Goal: Task Accomplishment & Management: Use online tool/utility

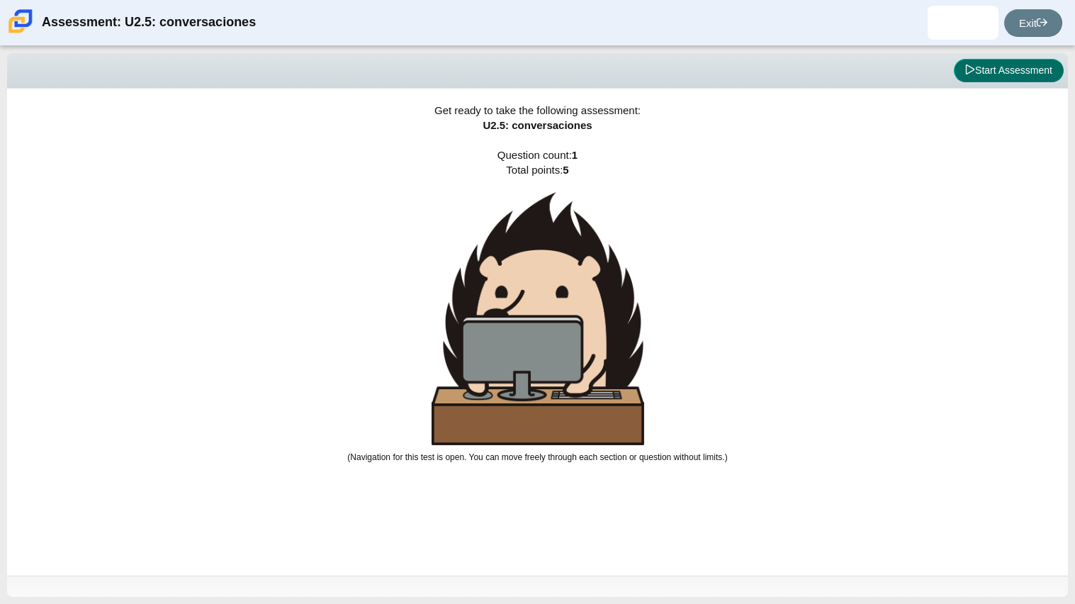
click at [979, 59] on button "Start Assessment" at bounding box center [1009, 71] width 110 height 24
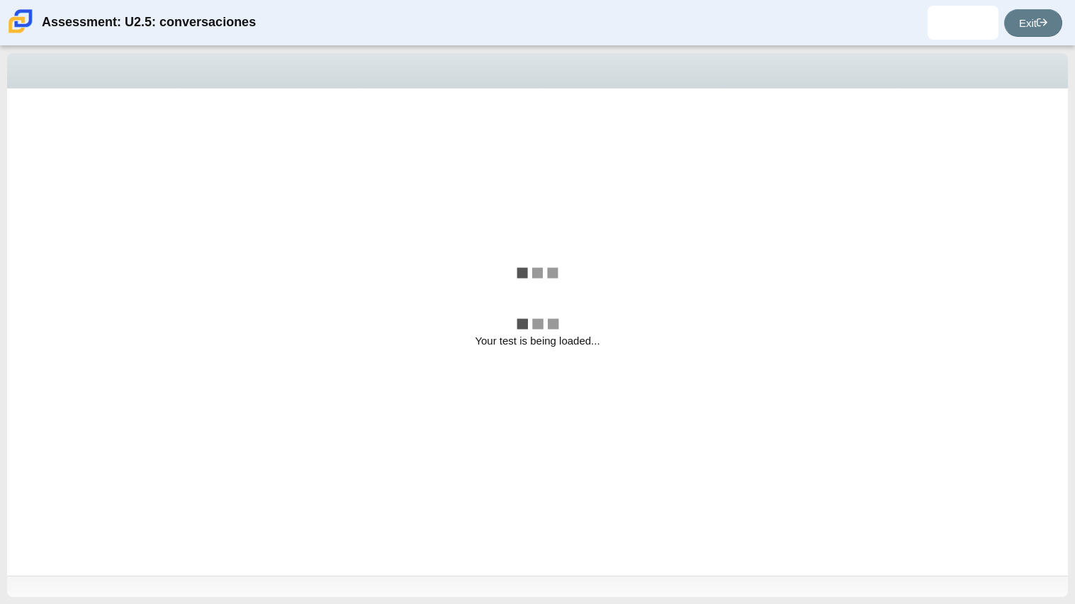
select select "06fad057-86e3-49ec-80e5-8ebec56ce9e7"
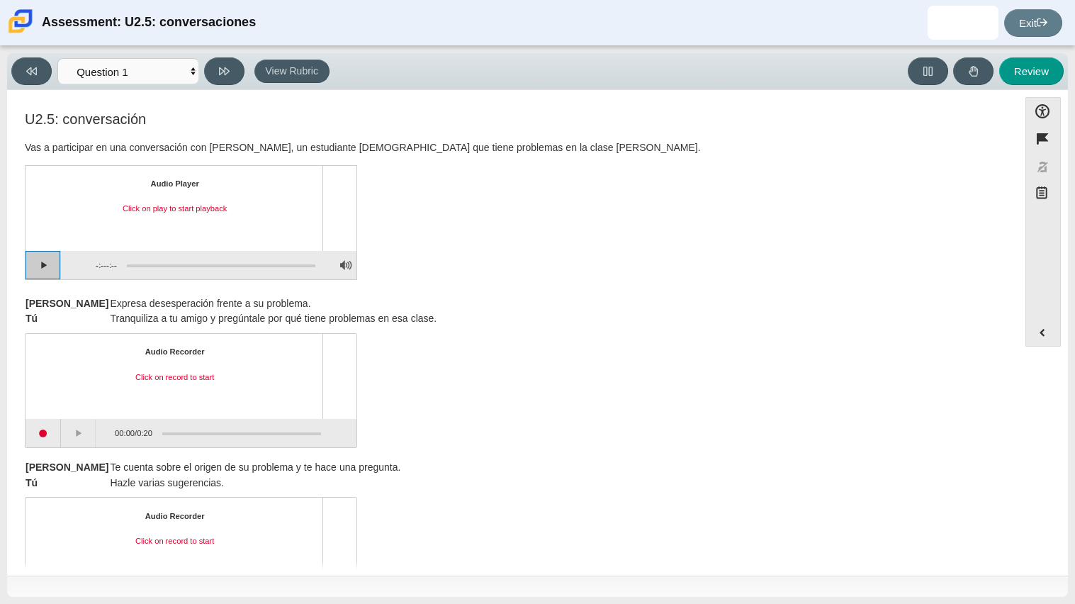
click at [44, 255] on button "Play" at bounding box center [43, 265] width 35 height 28
click at [50, 259] on button "Pause playback" at bounding box center [43, 265] width 35 height 28
click at [50, 259] on button "Continue playback" at bounding box center [43, 265] width 35 height 28
click at [50, 269] on button "Pause playback" at bounding box center [43, 265] width 35 height 28
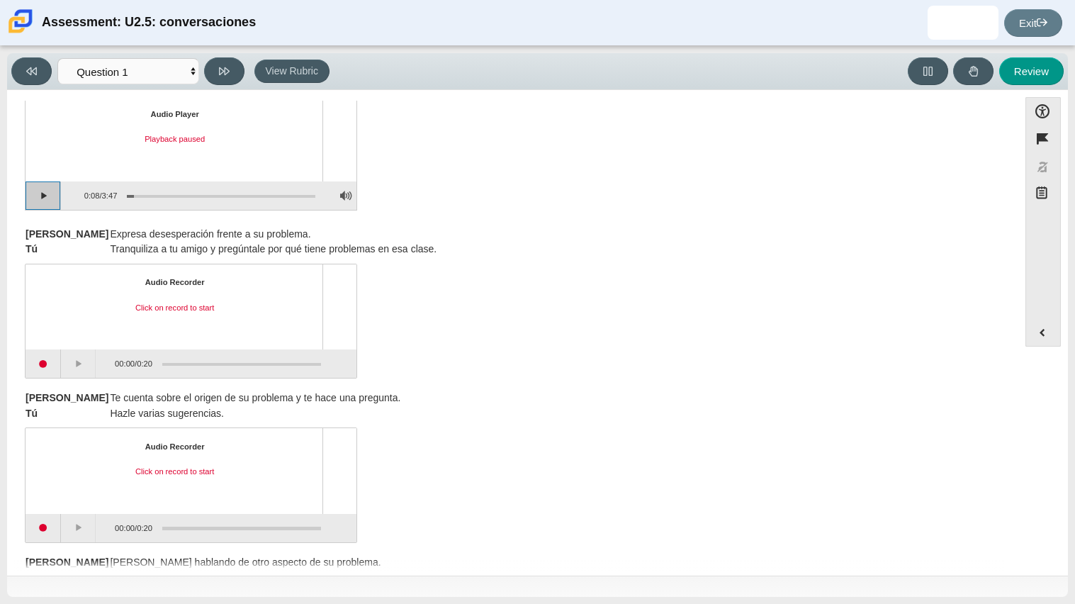
scroll to position [79, 0]
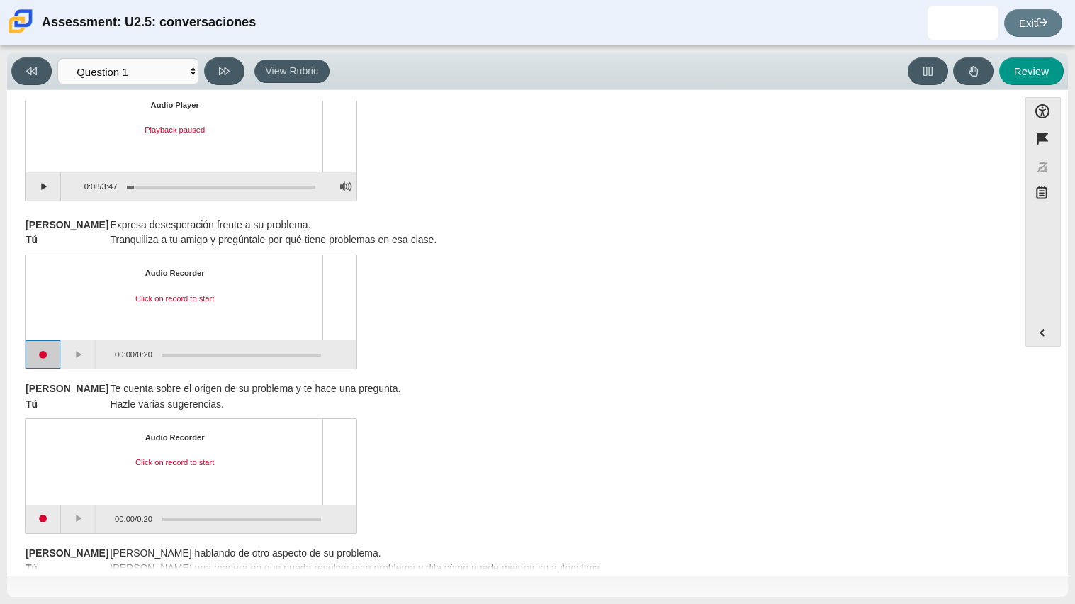
click at [35, 357] on button "Start recording" at bounding box center [43, 354] width 35 height 28
click at [48, 359] on button "Stop recording" at bounding box center [43, 354] width 35 height 28
click at [70, 356] on button "Play" at bounding box center [78, 354] width 35 height 28
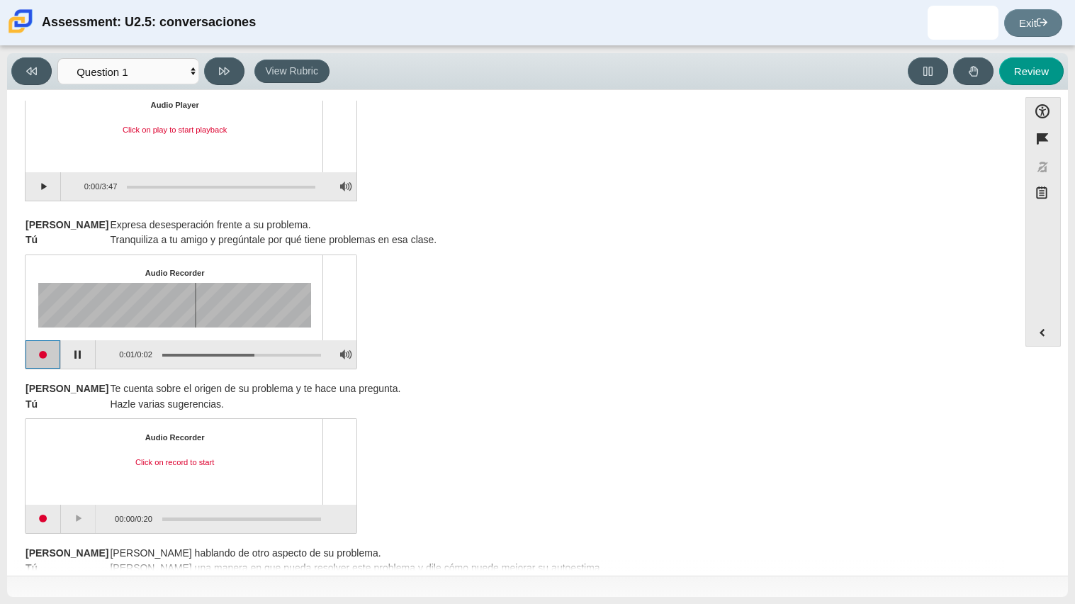
click at [43, 352] on button "Start recording" at bounding box center [43, 354] width 35 height 28
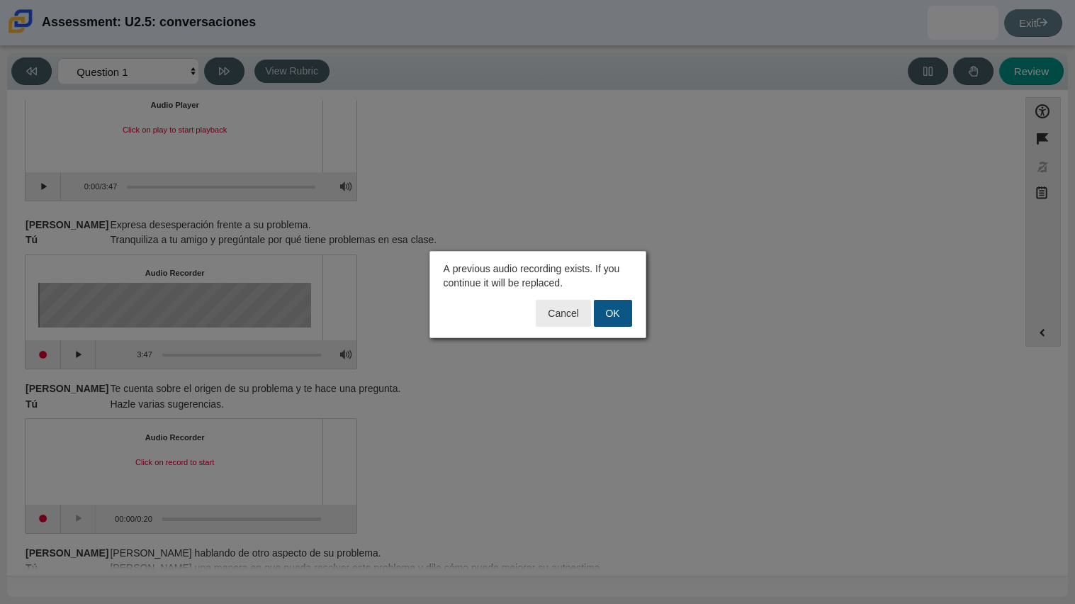
click at [615, 315] on button "OK" at bounding box center [613, 313] width 38 height 27
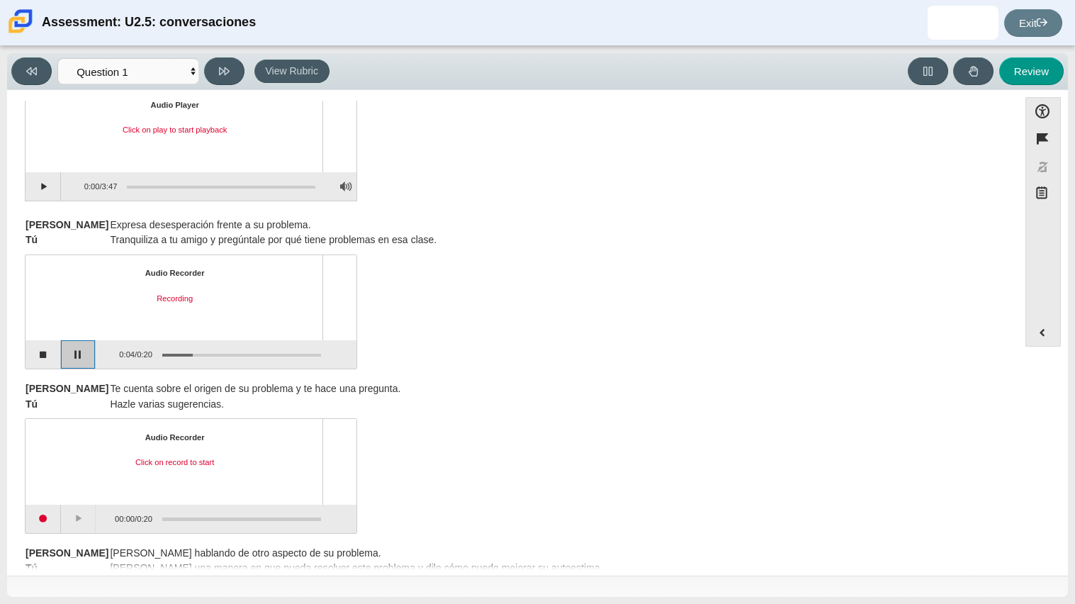
click at [63, 357] on button "Pause" at bounding box center [78, 354] width 35 height 28
click at [65, 355] on button "Continue recording" at bounding box center [78, 354] width 35 height 28
click at [62, 354] on button "Pause" at bounding box center [78, 354] width 35 height 28
click at [62, 354] on button "Continue recording" at bounding box center [78, 354] width 35 height 28
click at [59, 354] on button "Stop recording" at bounding box center [43, 354] width 35 height 28
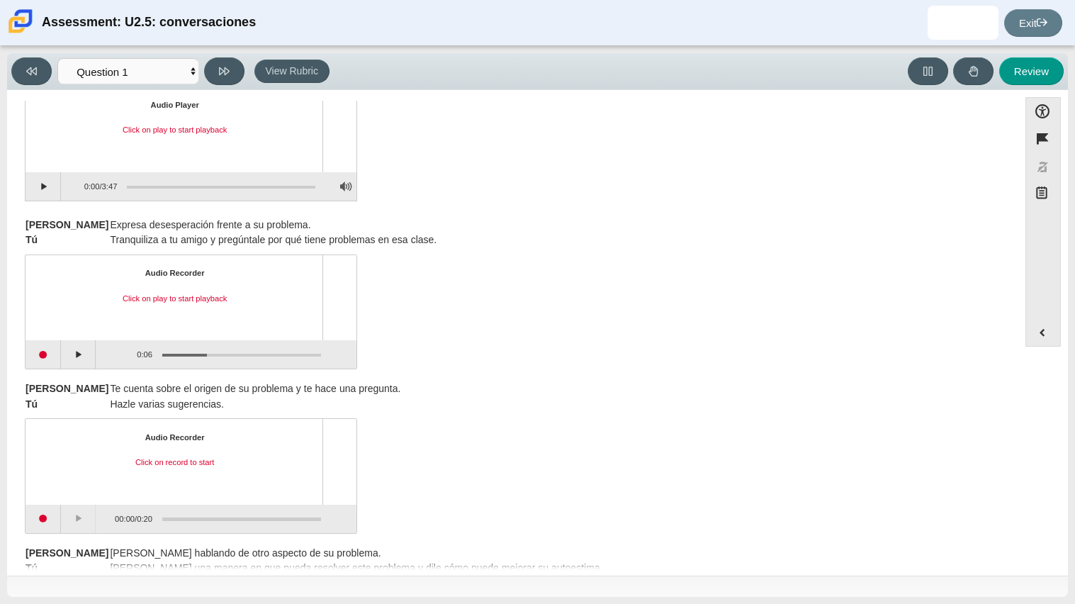
click at [544, 265] on div "Audio Recorder Click on play to start playback 0:06 / 0:06" at bounding box center [513, 313] width 976 height 111
click at [31, 359] on button "Start recording" at bounding box center [43, 354] width 35 height 28
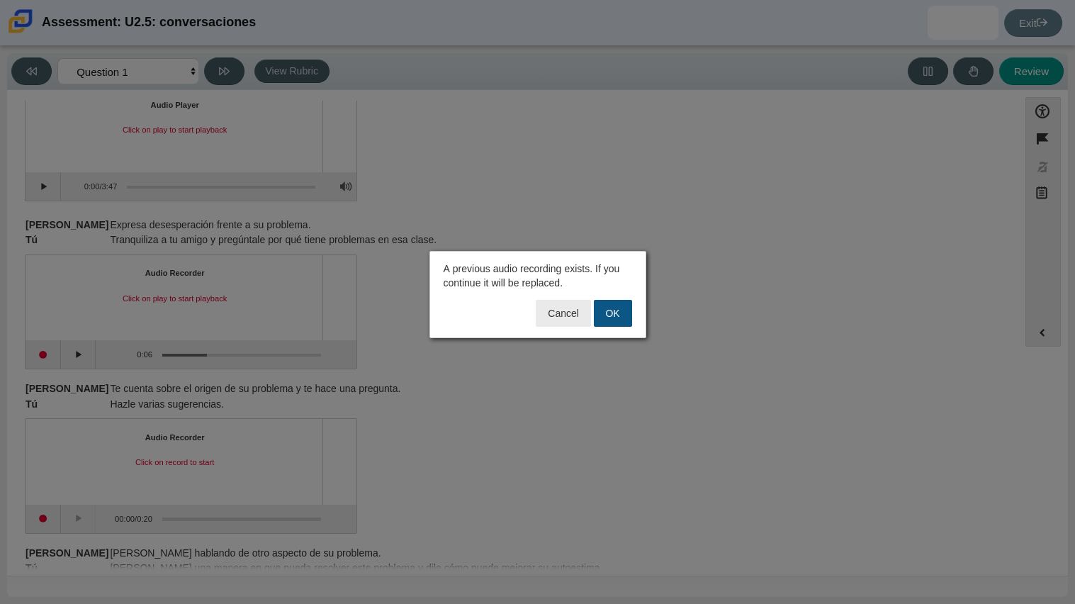
click at [619, 323] on button "OK" at bounding box center [613, 313] width 38 height 27
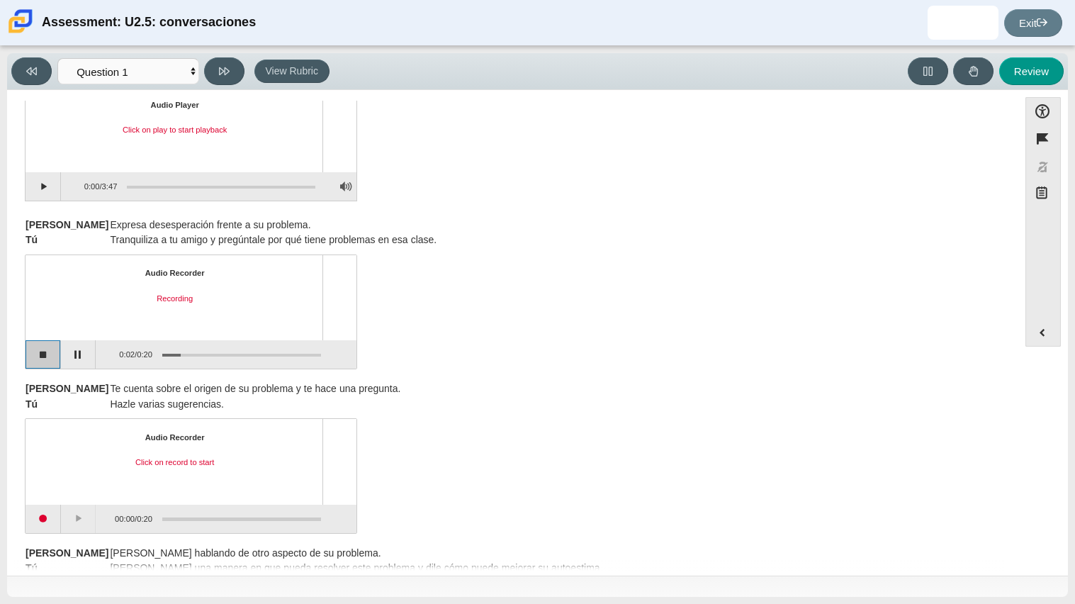
click at [41, 352] on button "Stop recording" at bounding box center [43, 354] width 35 height 28
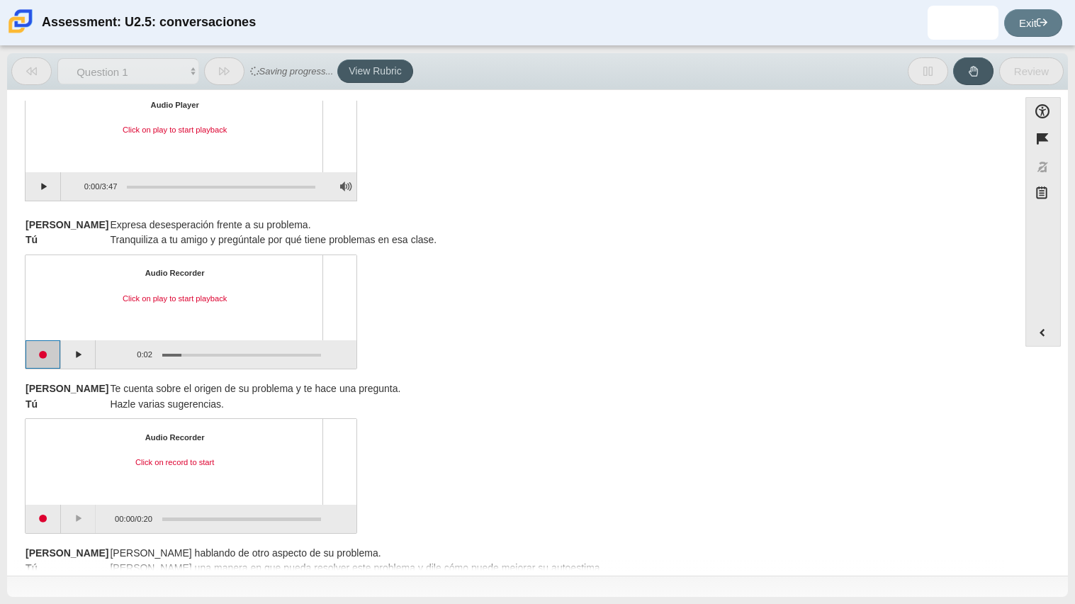
click at [46, 349] on button "Start recording" at bounding box center [43, 354] width 35 height 28
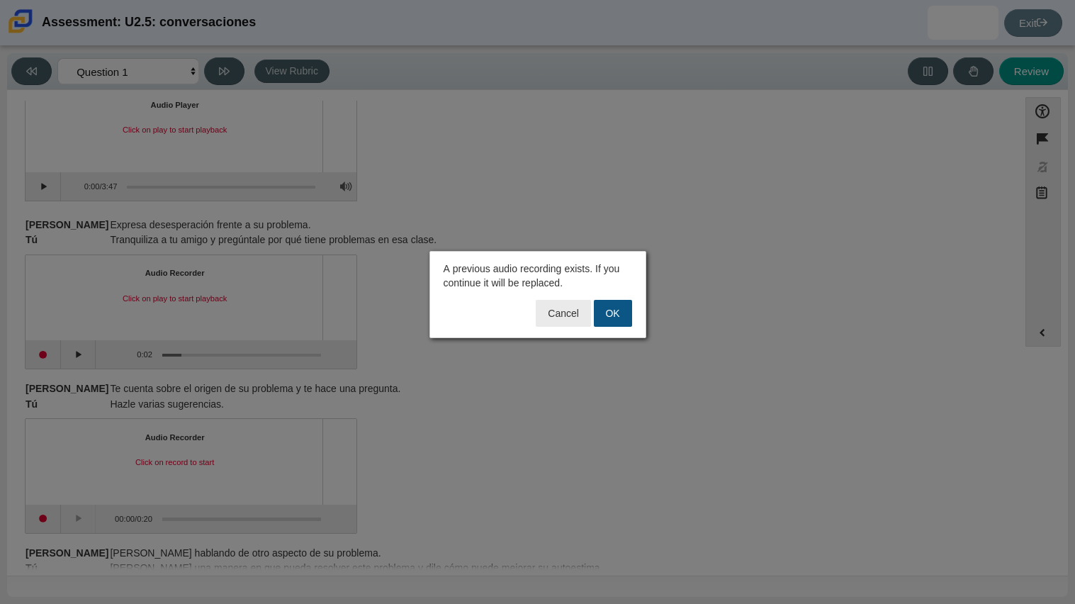
click at [615, 314] on button "OK" at bounding box center [613, 313] width 38 height 27
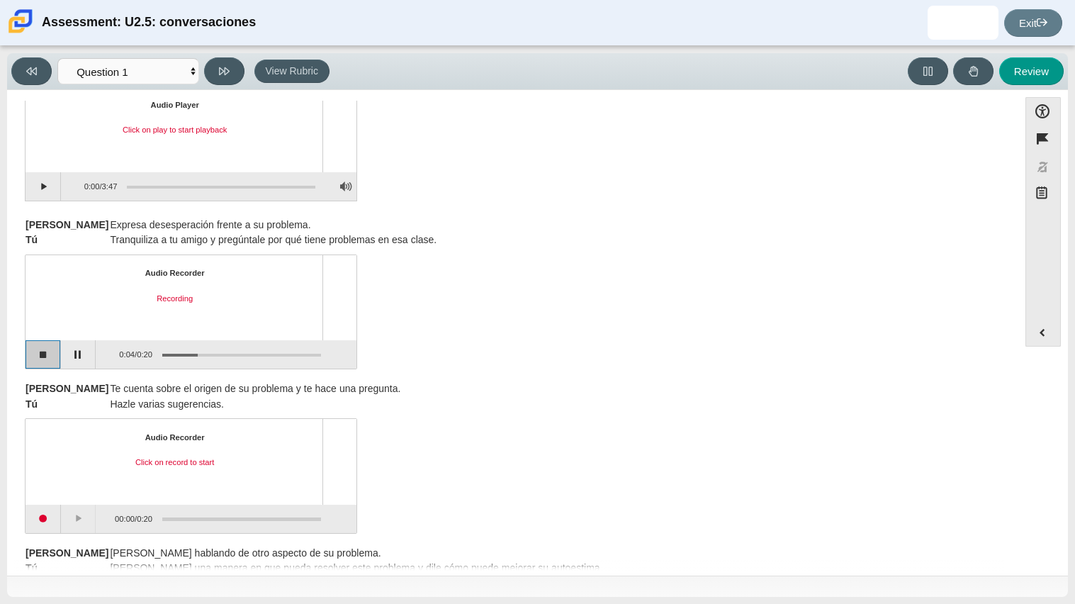
click at [35, 352] on button "Stop recording" at bounding box center [43, 354] width 35 height 28
click at [38, 356] on button "Start recording" at bounding box center [43, 354] width 35 height 28
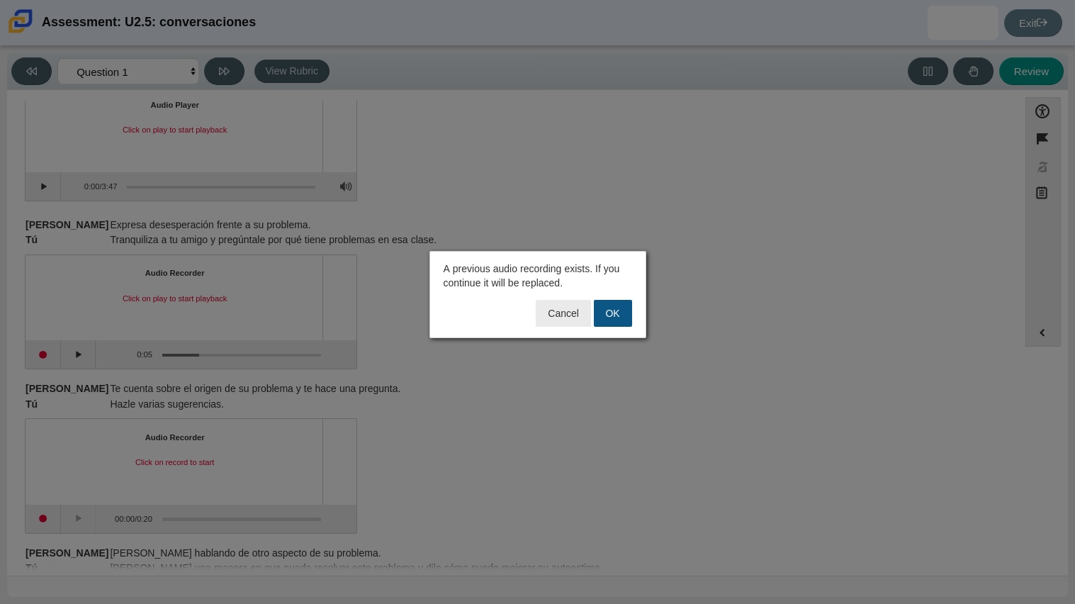
click at [623, 310] on button "OK" at bounding box center [613, 313] width 38 height 27
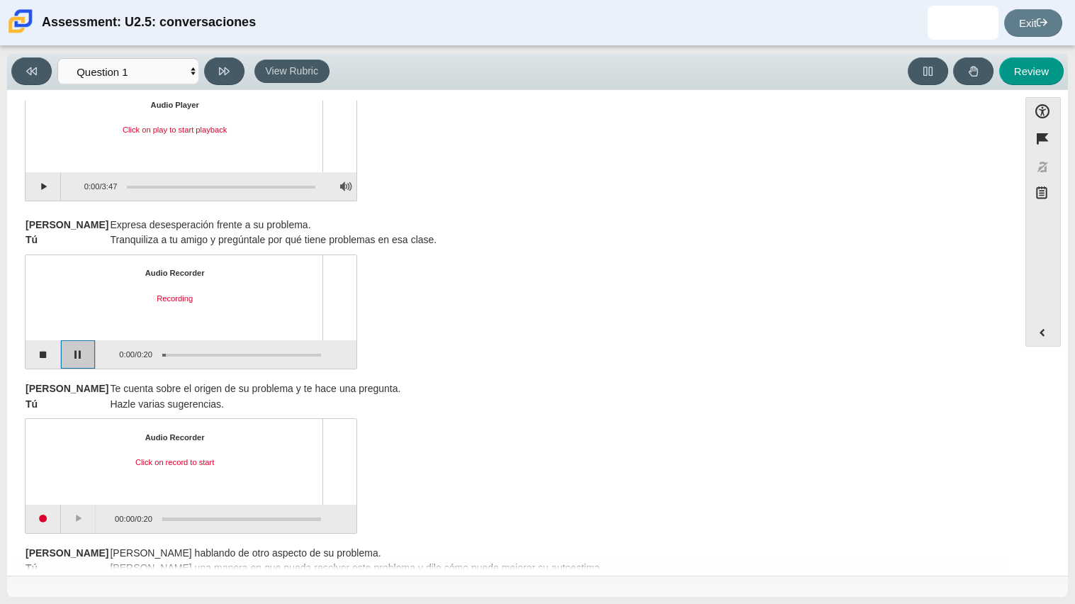
click at [79, 361] on button "Pause" at bounding box center [78, 354] width 35 height 28
click at [79, 361] on button "Continue recording" at bounding box center [78, 354] width 35 height 28
click at [79, 361] on button "Pause" at bounding box center [78, 354] width 35 height 28
click at [462, 259] on div "Audio Recorder Recording paused 0:01 / 0:20" at bounding box center [513, 313] width 976 height 111
click at [45, 365] on button "Stop recording" at bounding box center [43, 354] width 35 height 28
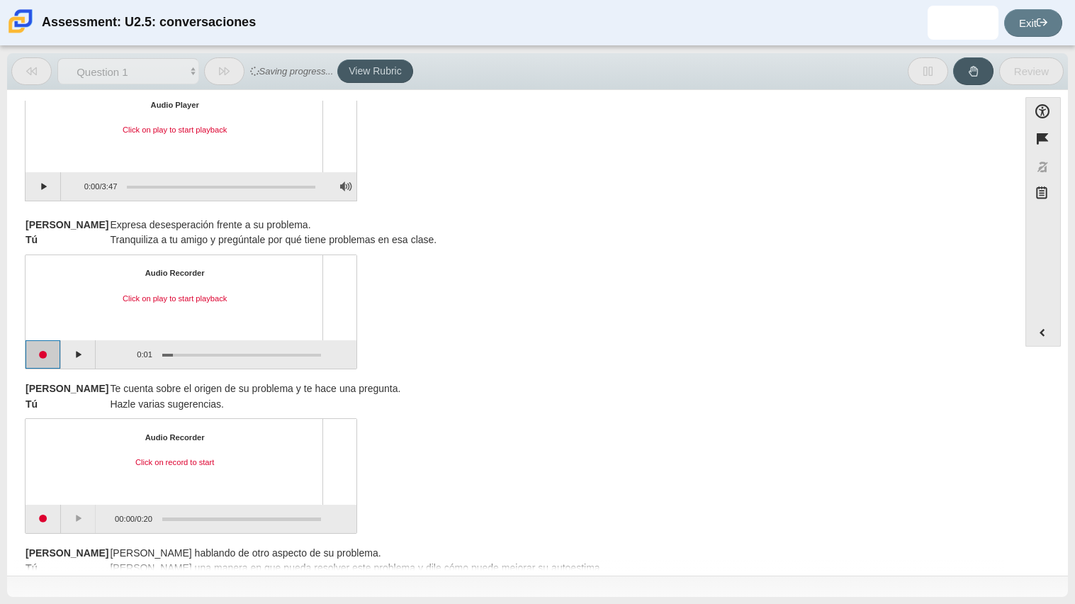
click at [45, 365] on button "Start recording" at bounding box center [43, 354] width 35 height 28
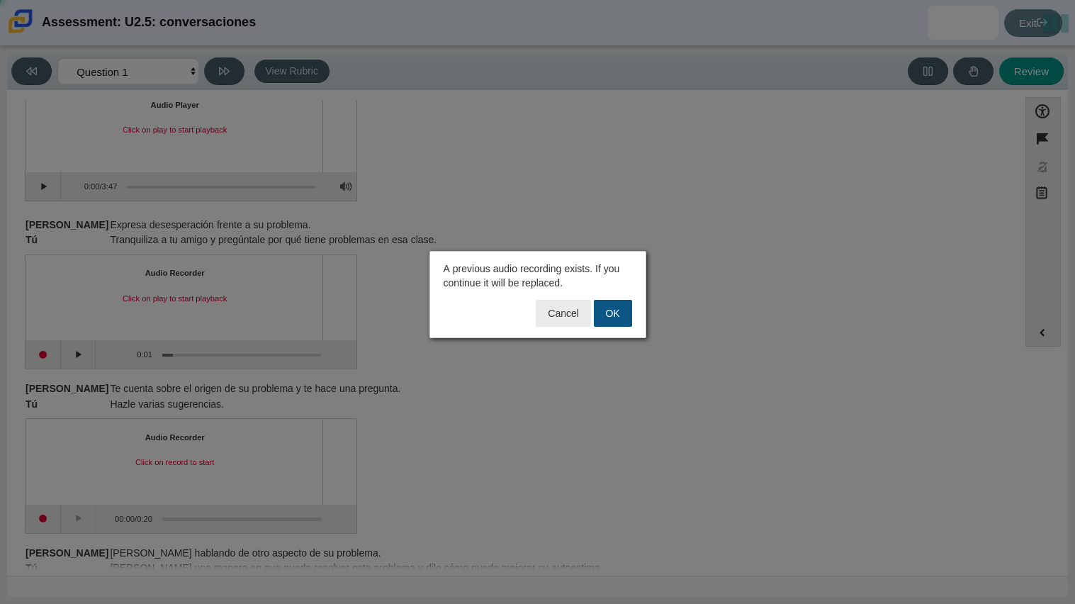
click at [616, 322] on button "OK" at bounding box center [613, 313] width 38 height 27
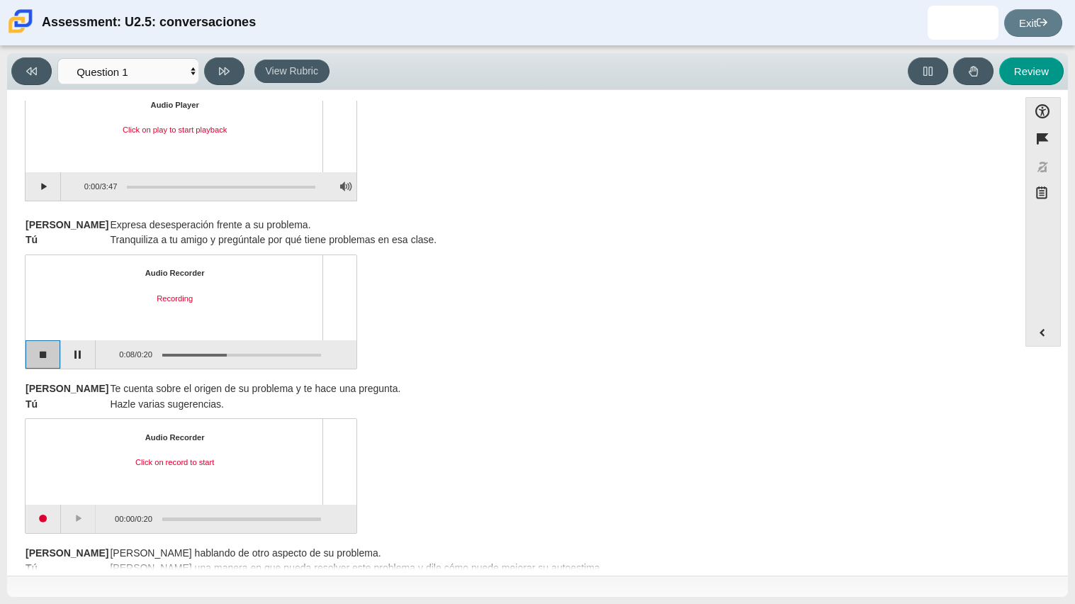
click at [42, 361] on button "Stop recording" at bounding box center [43, 354] width 35 height 28
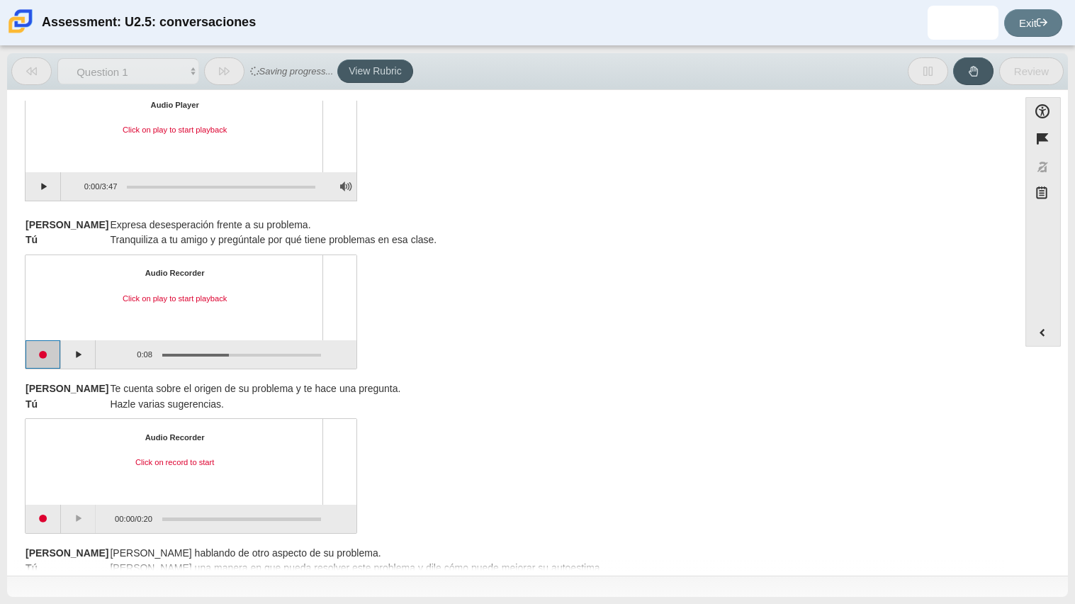
click at [45, 354] on button "Start recording" at bounding box center [43, 354] width 35 height 28
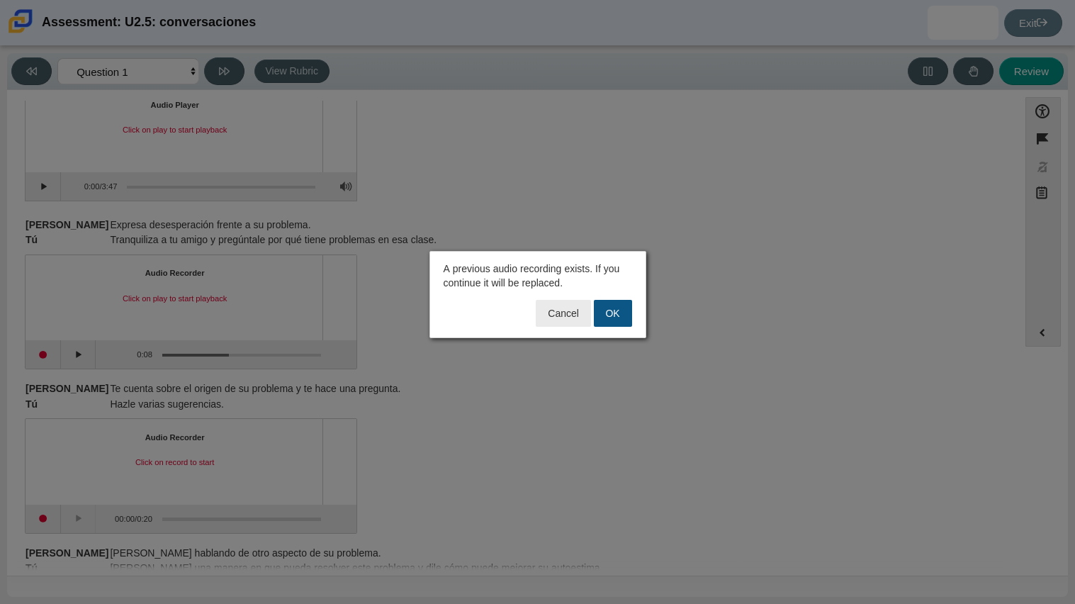
click at [605, 320] on button "OK" at bounding box center [613, 313] width 38 height 27
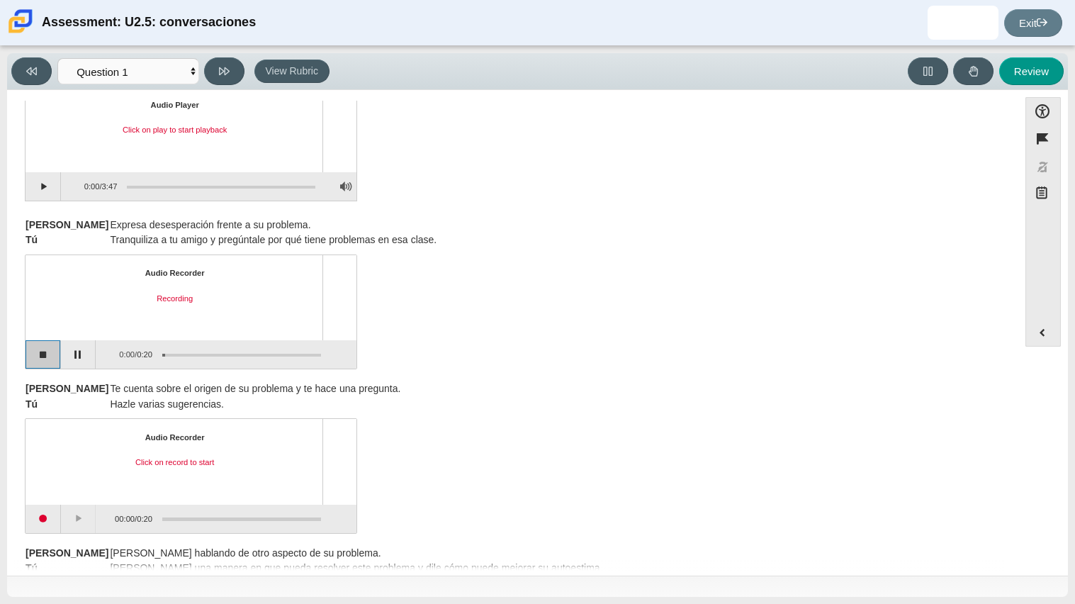
click at [26, 340] on button "Stop recording" at bounding box center [43, 354] width 35 height 28
click at [34, 358] on button "Start recording" at bounding box center [43, 354] width 35 height 28
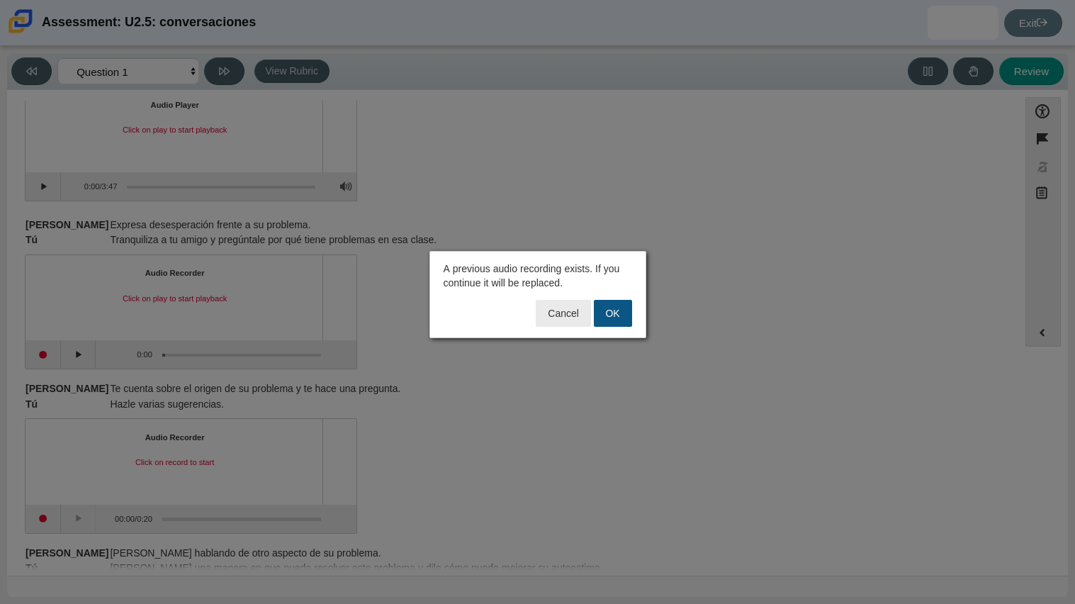
click at [605, 308] on button "OK" at bounding box center [613, 313] width 38 height 27
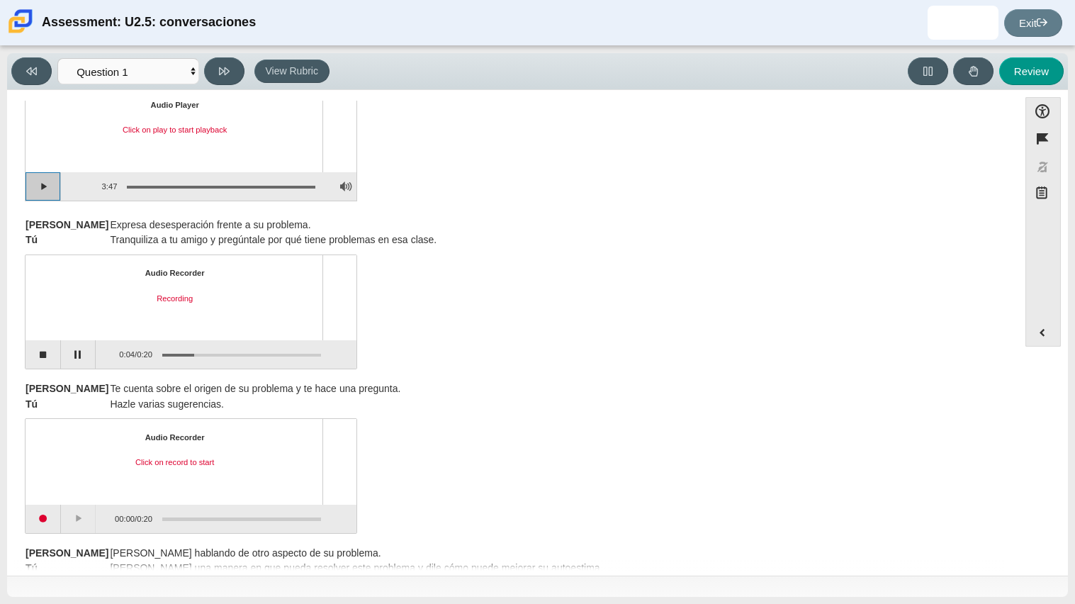
click at [36, 188] on button "Play" at bounding box center [43, 186] width 35 height 28
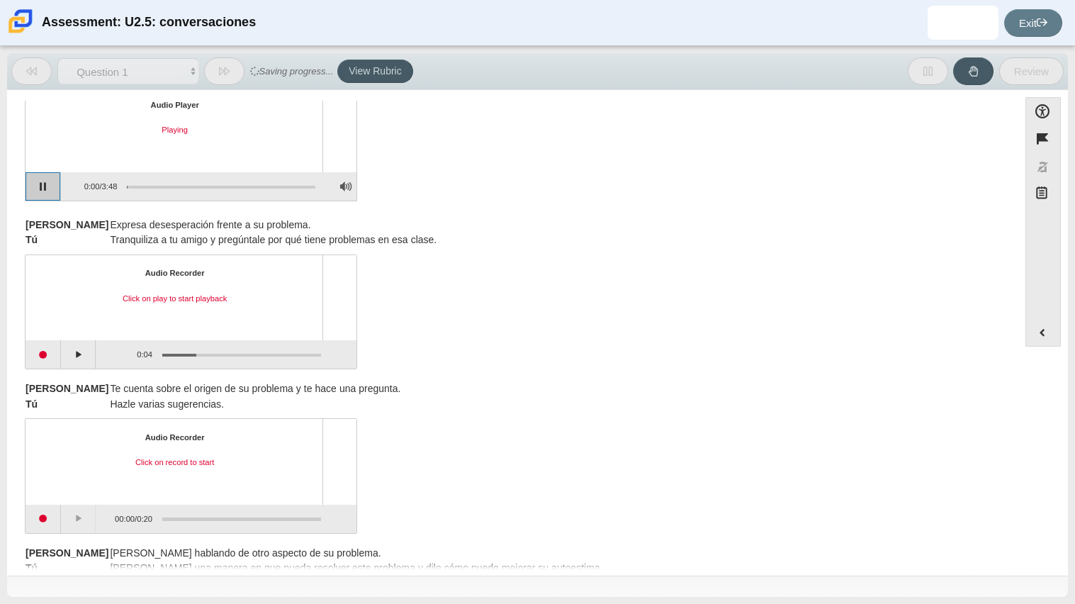
click at [36, 188] on button "Pause playback" at bounding box center [43, 186] width 35 height 28
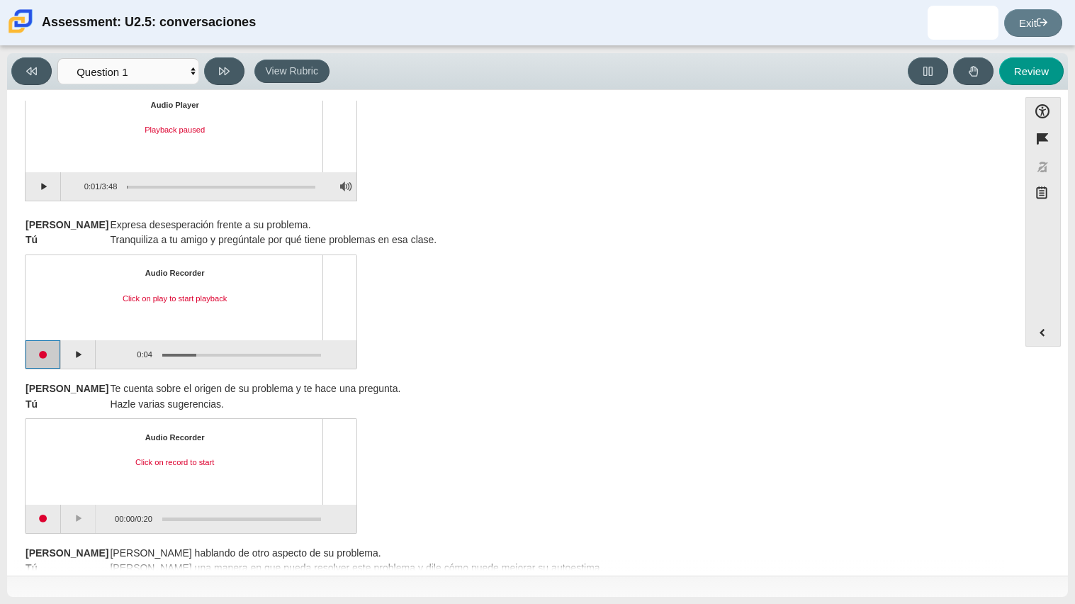
click at [38, 352] on button "Start recording" at bounding box center [43, 354] width 35 height 28
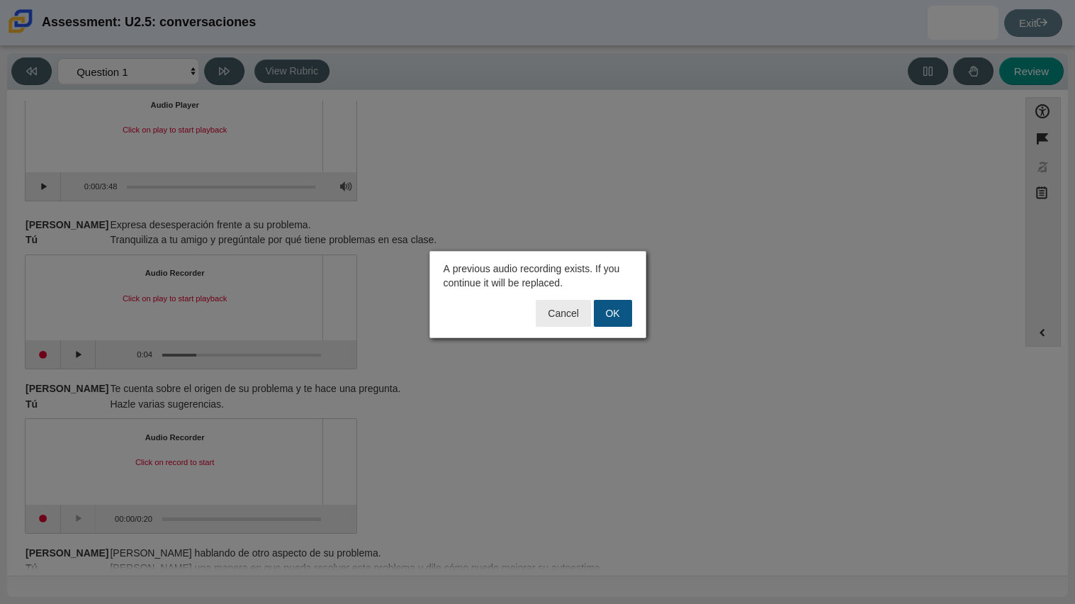
click at [606, 313] on button "OK" at bounding box center [613, 313] width 38 height 27
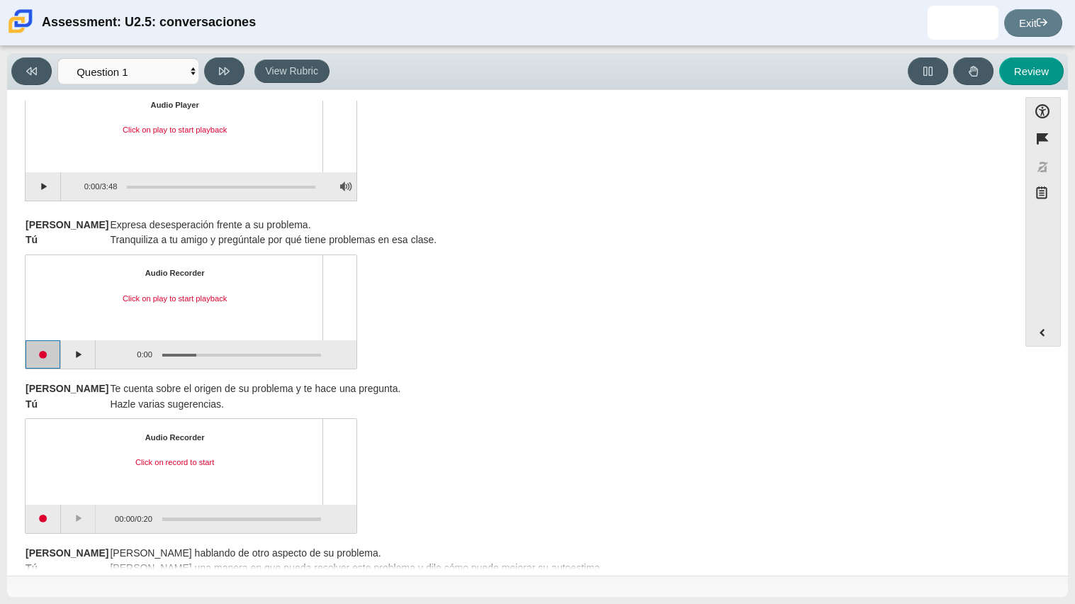
click at [39, 360] on button "Start recording" at bounding box center [43, 354] width 35 height 28
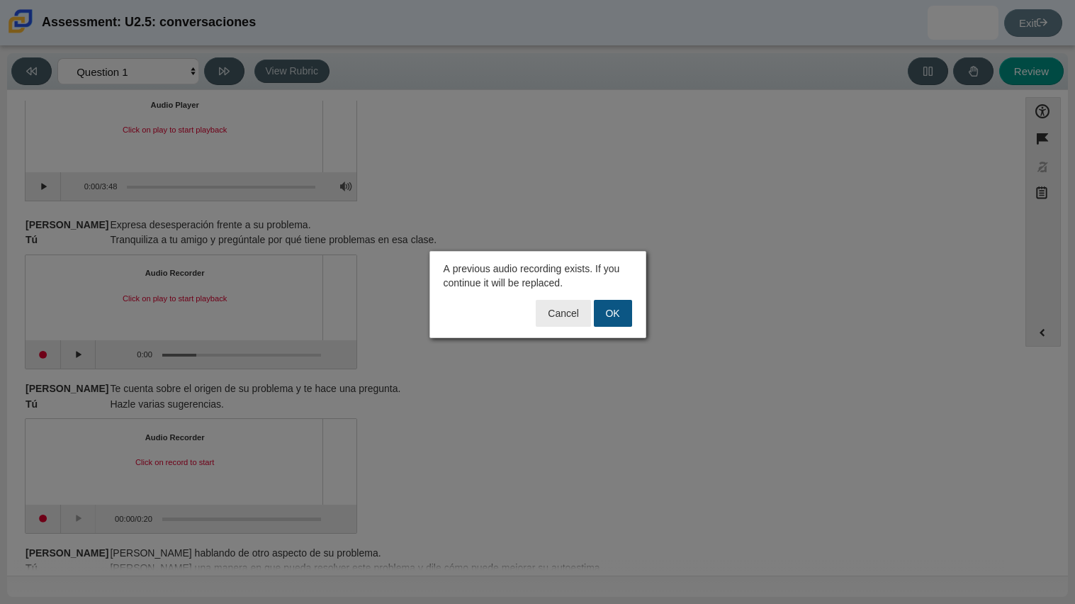
click at [608, 324] on button "OK" at bounding box center [613, 313] width 38 height 27
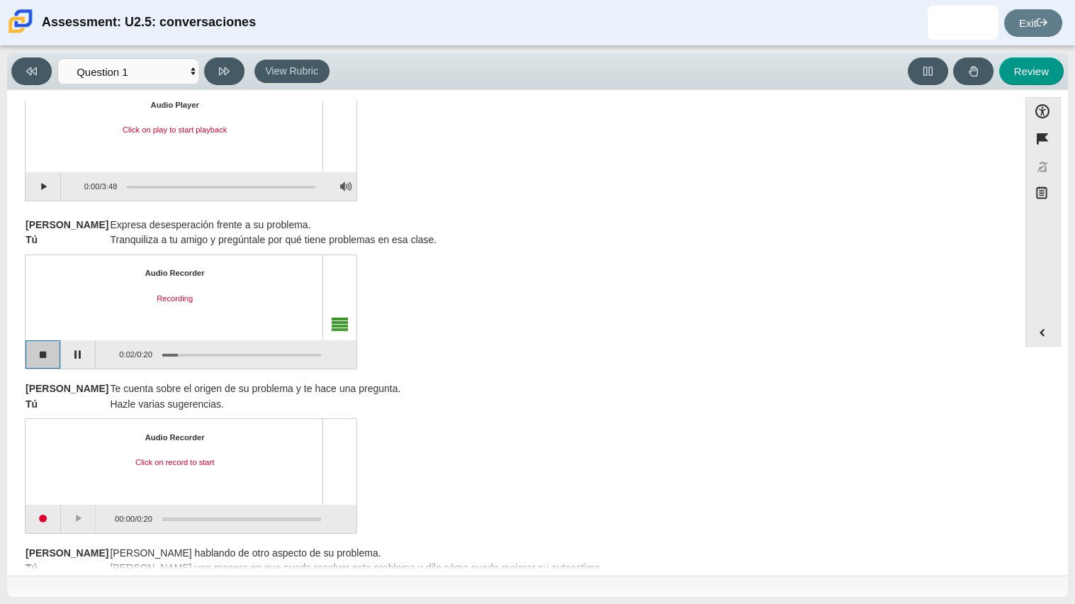
click at [33, 353] on button "Stop recording" at bounding box center [43, 354] width 35 height 28
click at [47, 354] on button "Start recording" at bounding box center [43, 354] width 35 height 28
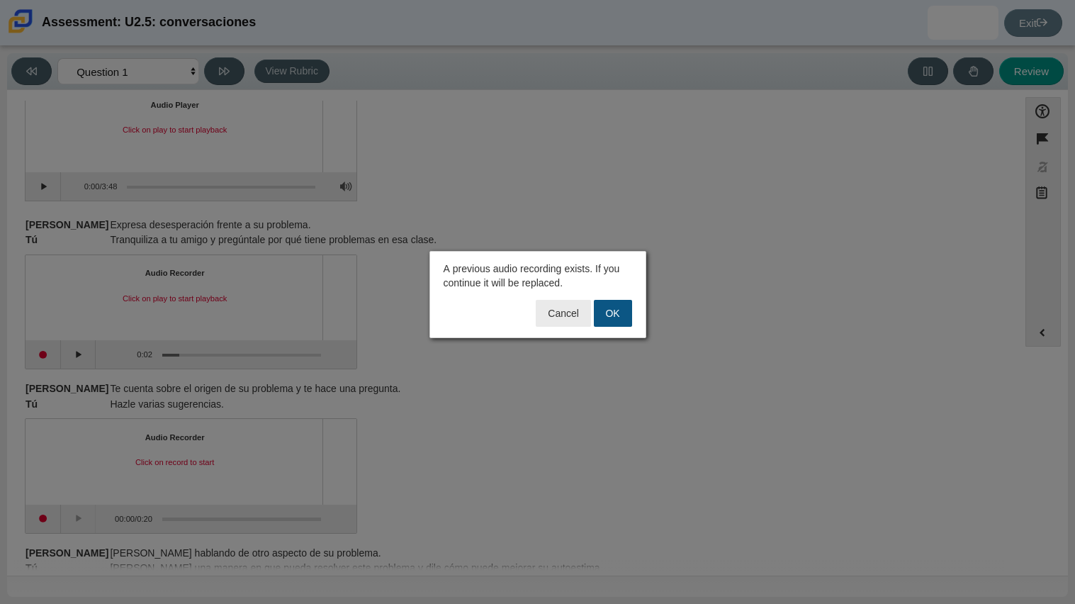
click at [605, 304] on button "OK" at bounding box center [613, 313] width 38 height 27
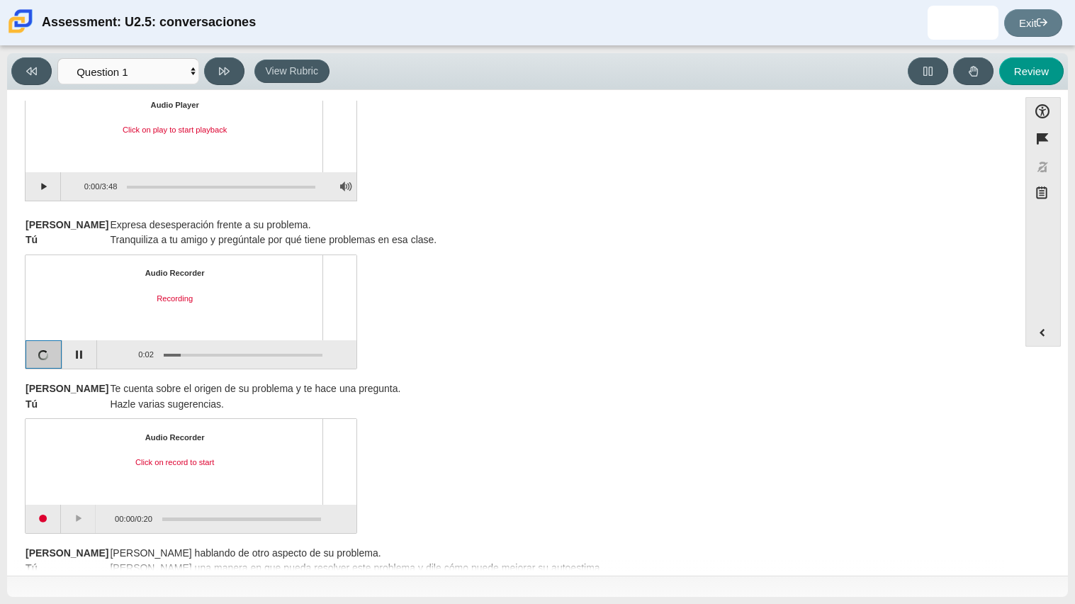
click at [26, 340] on button "Stop recording" at bounding box center [44, 354] width 37 height 28
click at [26, 340] on button "Stop recording" at bounding box center [43, 354] width 35 height 28
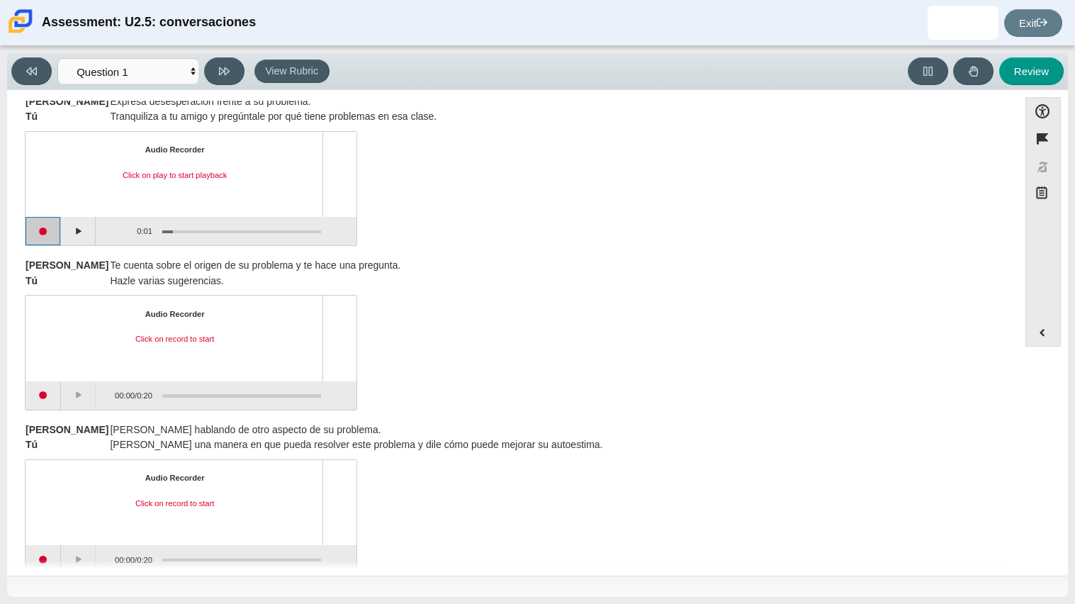
scroll to position [0, 0]
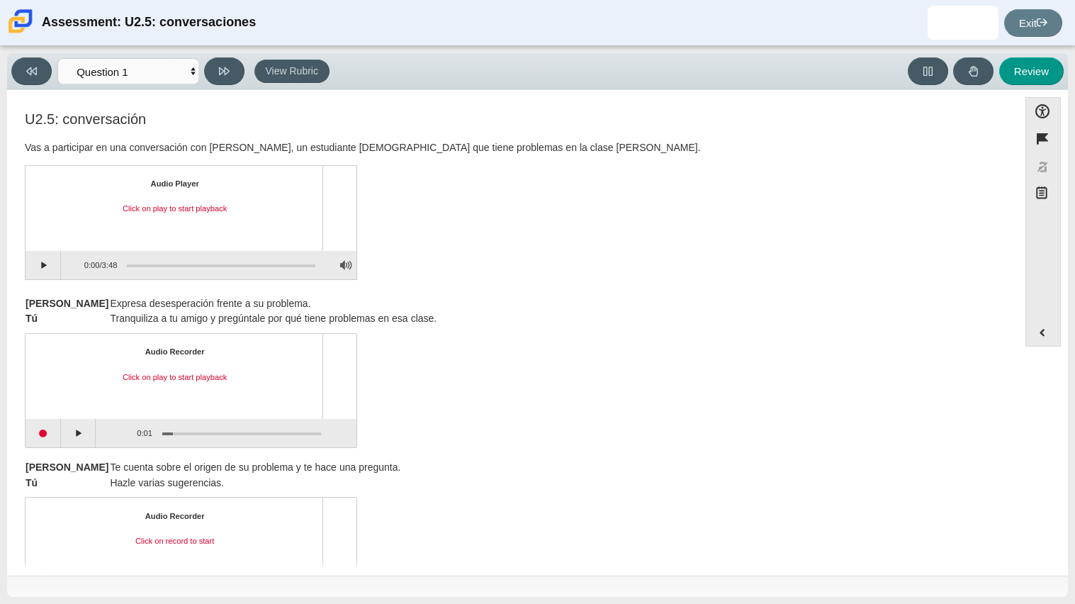
click at [23, 248] on div "U2.5: conversación Vas a participar en una conversación con [PERSON_NAME], un e…" at bounding box center [512, 612] width 997 height 1002
click at [45, 268] on button "Play" at bounding box center [43, 265] width 35 height 28
click at [158, 264] on div "Assessment items" at bounding box center [221, 265] width 189 height 3
click at [36, 262] on button "Pause playback" at bounding box center [43, 265] width 35 height 28
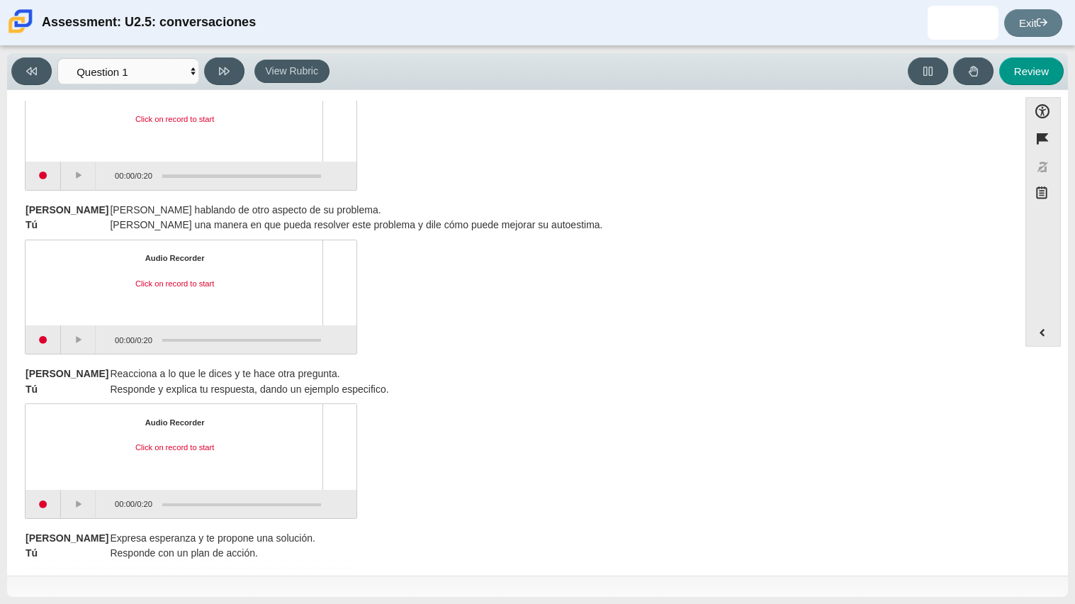
scroll to position [425, 0]
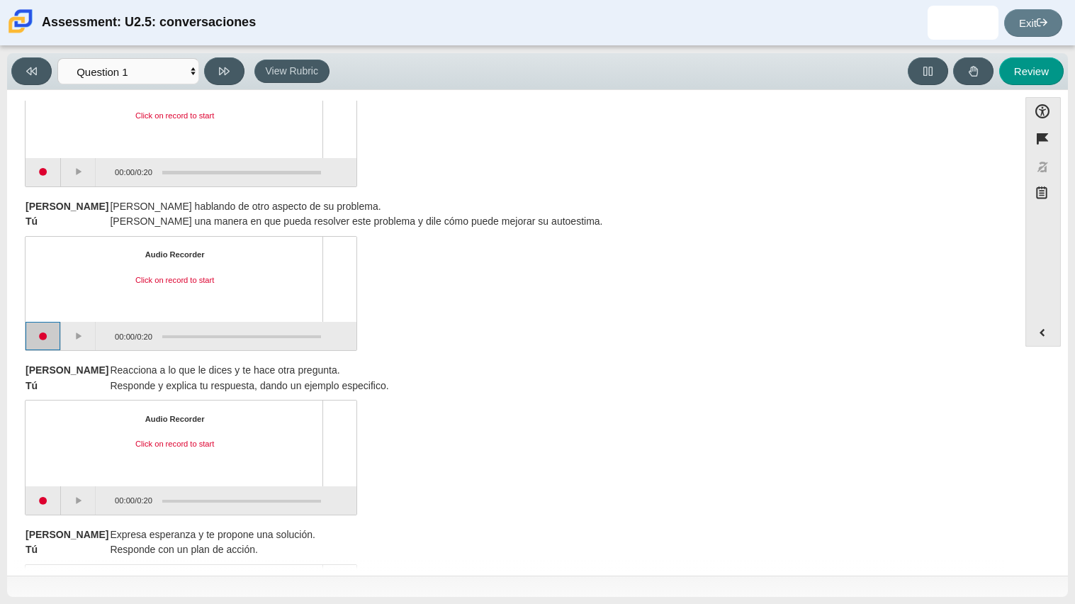
click at [35, 332] on button "Start recording" at bounding box center [43, 336] width 35 height 28
click at [49, 325] on button "Stop recording" at bounding box center [43, 336] width 35 height 28
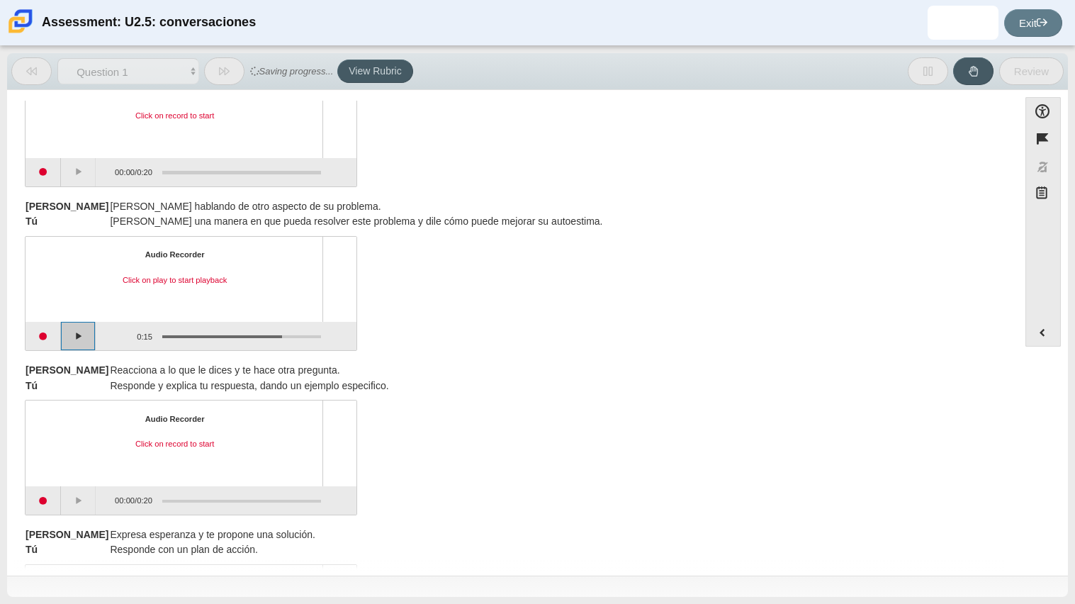
click at [73, 347] on button "Play" at bounding box center [78, 336] width 35 height 28
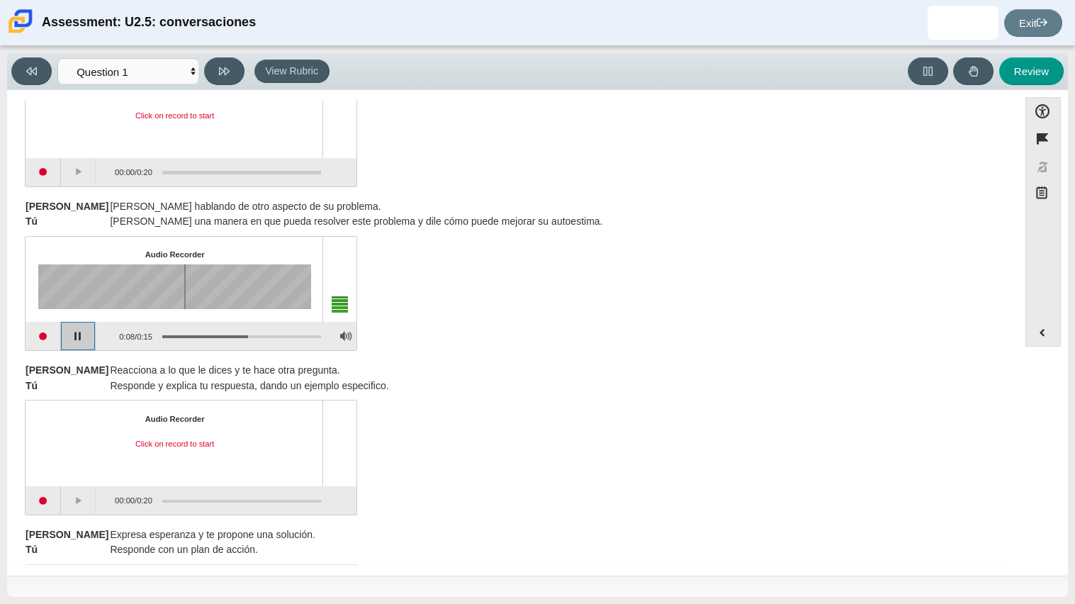
click at [67, 332] on button "Pause playback" at bounding box center [78, 336] width 35 height 28
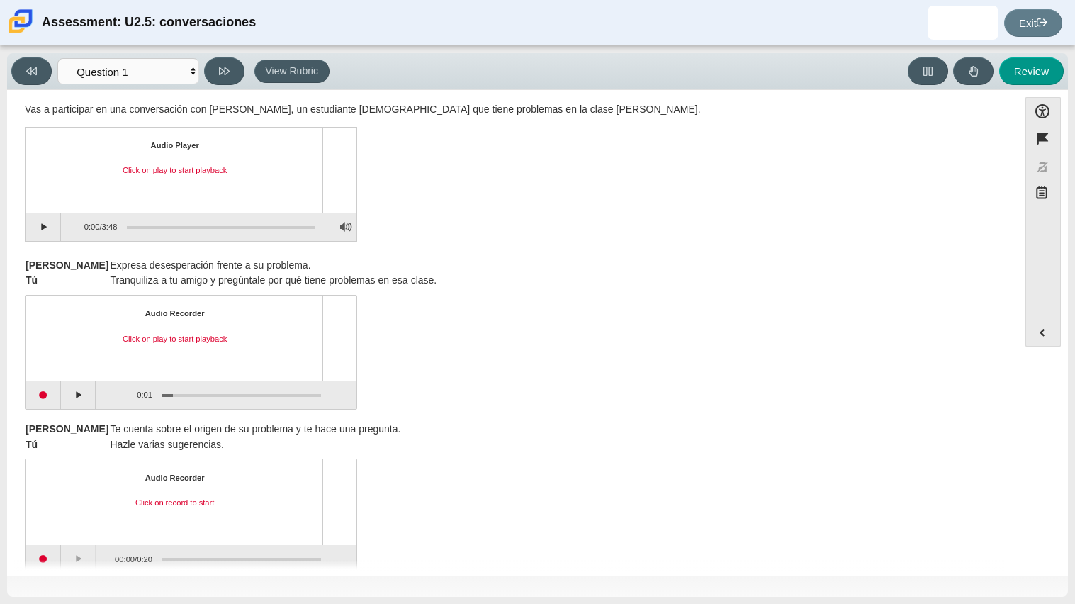
scroll to position [45, 0]
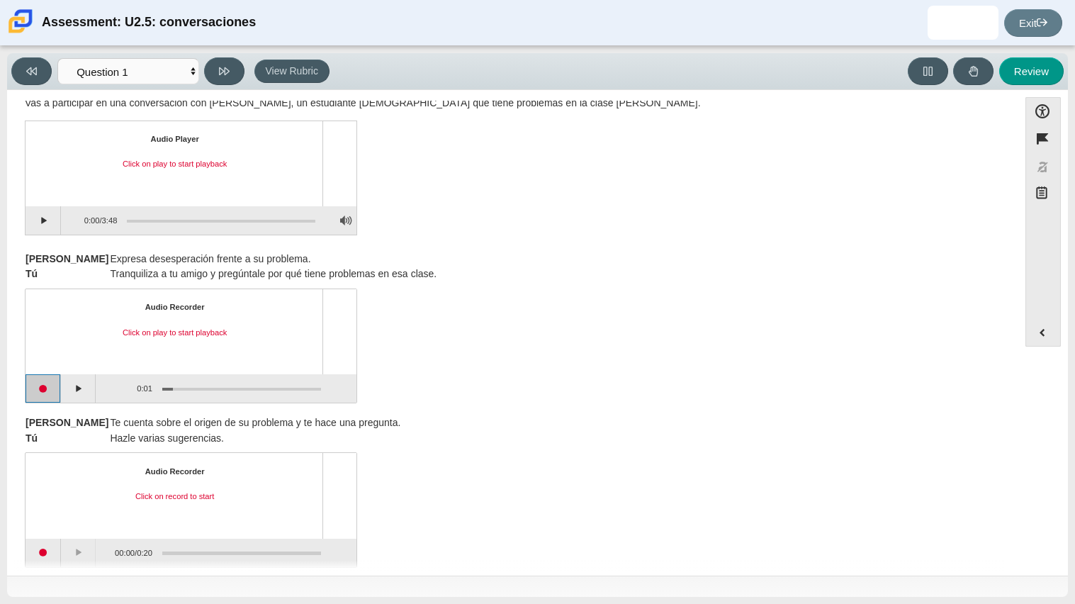
click at [41, 388] on button "Start recording" at bounding box center [43, 388] width 35 height 28
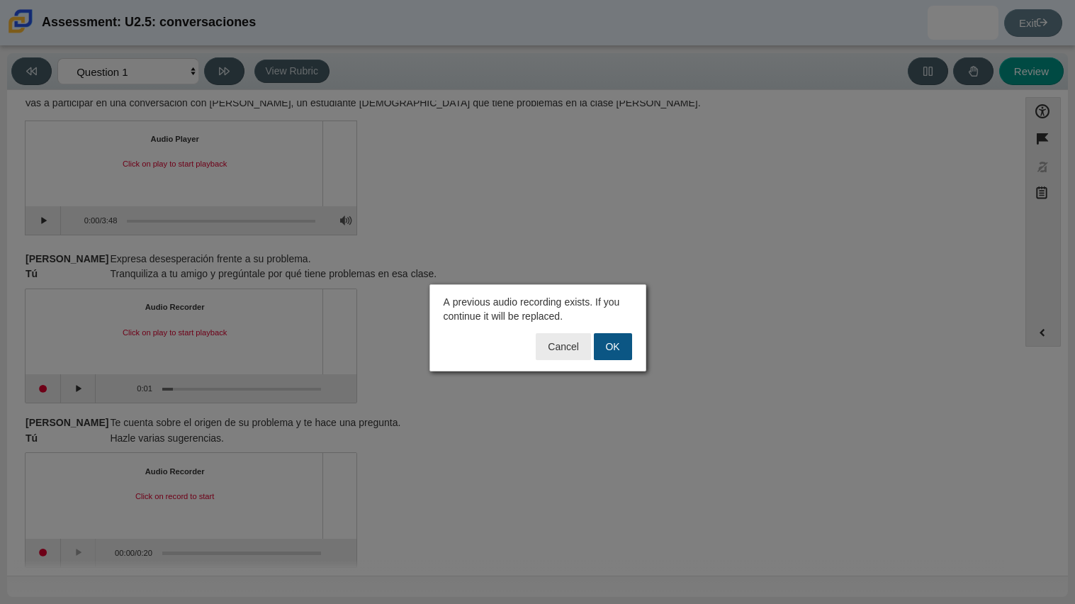
click at [612, 352] on button "OK" at bounding box center [613, 346] width 38 height 27
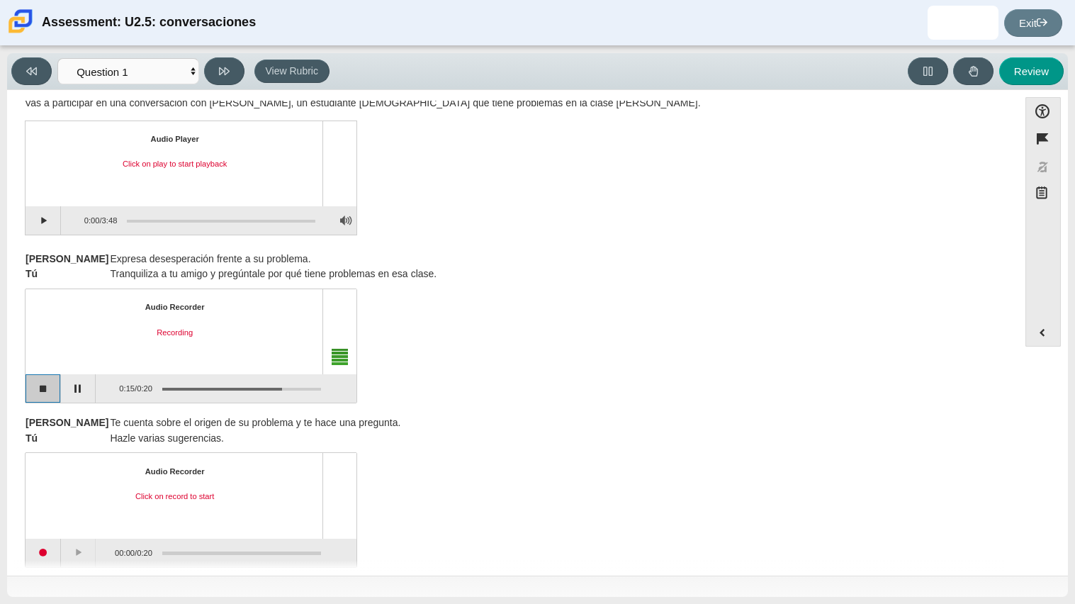
click at [49, 390] on button "Stop recording" at bounding box center [43, 388] width 35 height 28
click at [50, 396] on button "Start recording" at bounding box center [43, 388] width 35 height 28
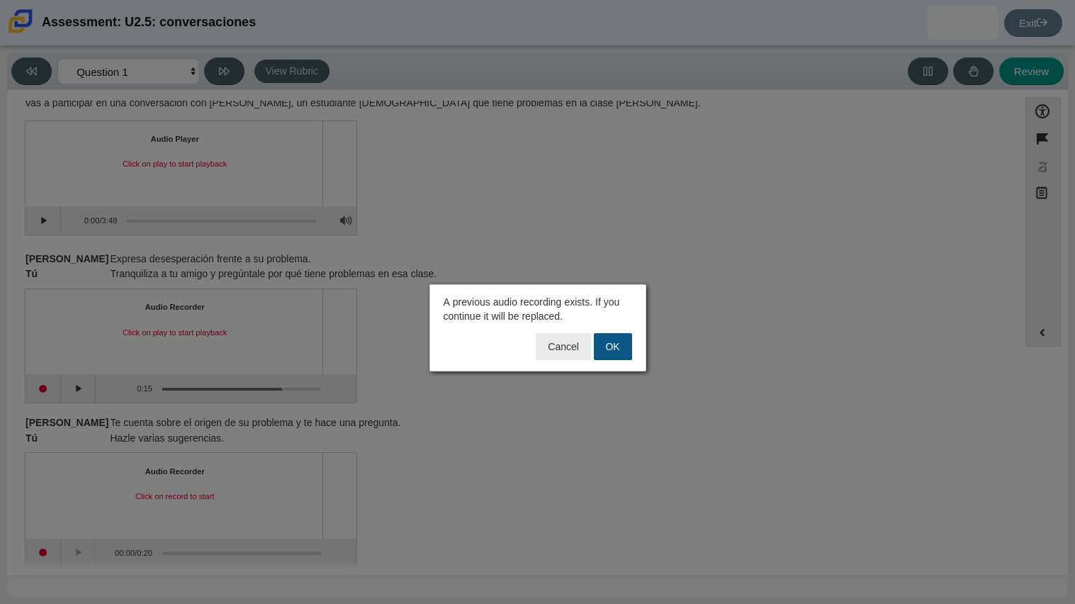
click at [610, 347] on button "OK" at bounding box center [613, 346] width 38 height 27
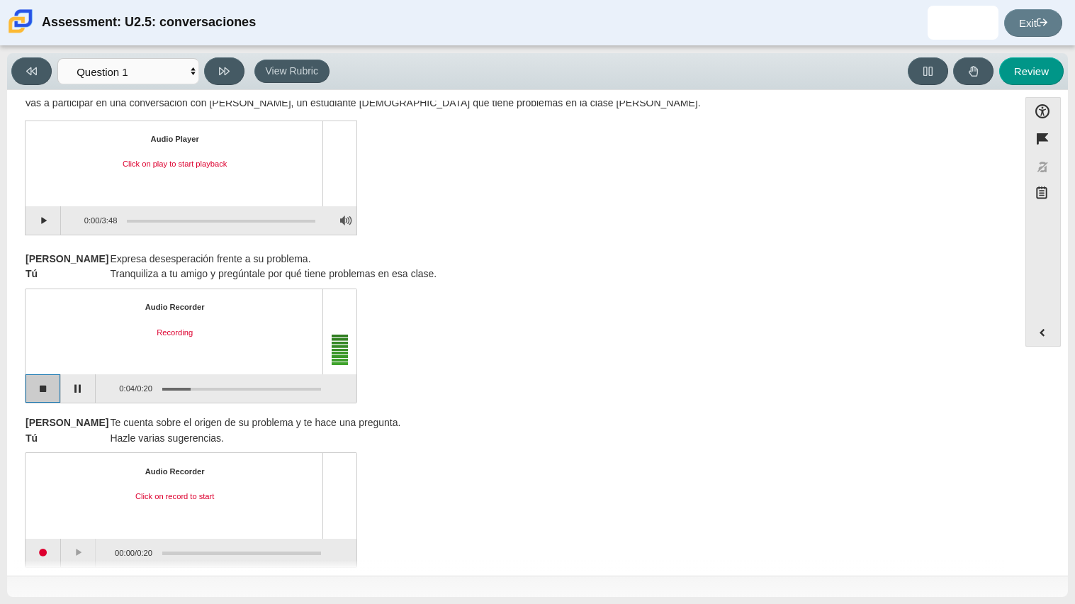
click at [37, 397] on button "Stop recording" at bounding box center [43, 388] width 35 height 28
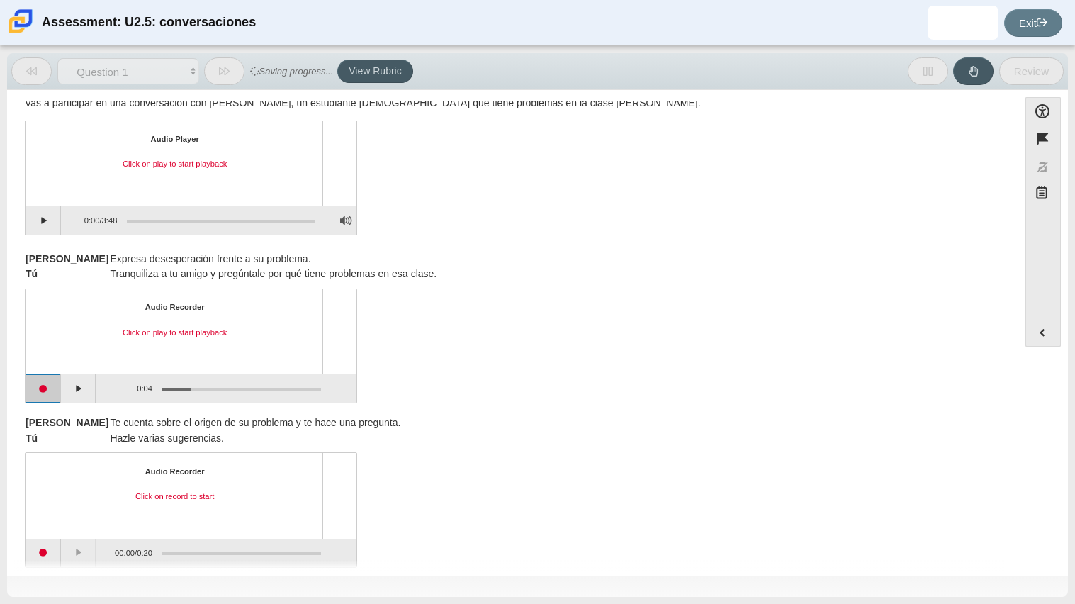
click at [56, 399] on button "Start recording" at bounding box center [43, 388] width 35 height 28
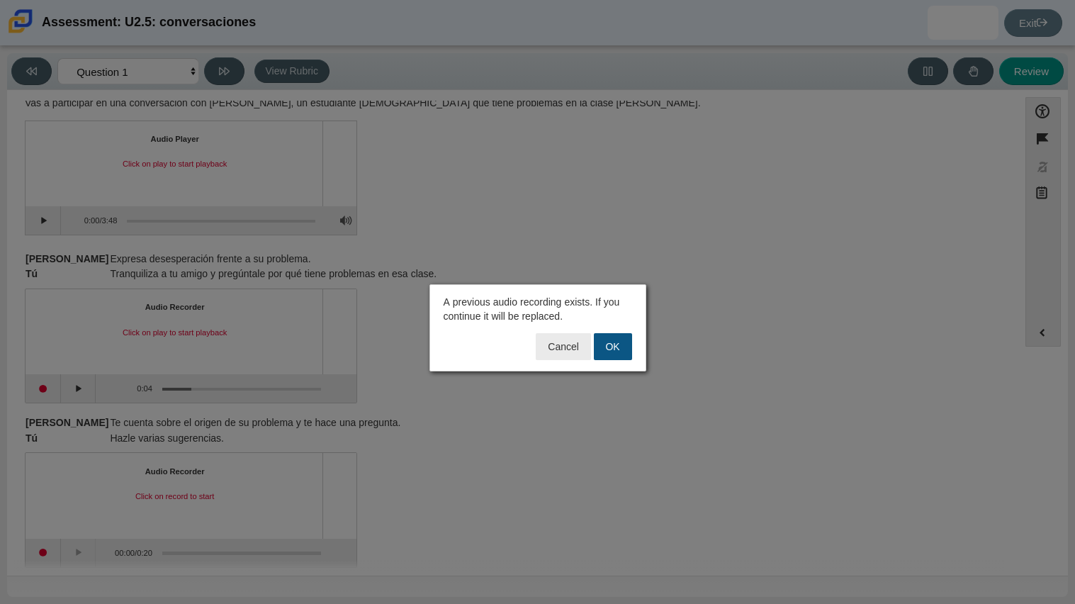
click at [622, 343] on button "OK" at bounding box center [613, 346] width 38 height 27
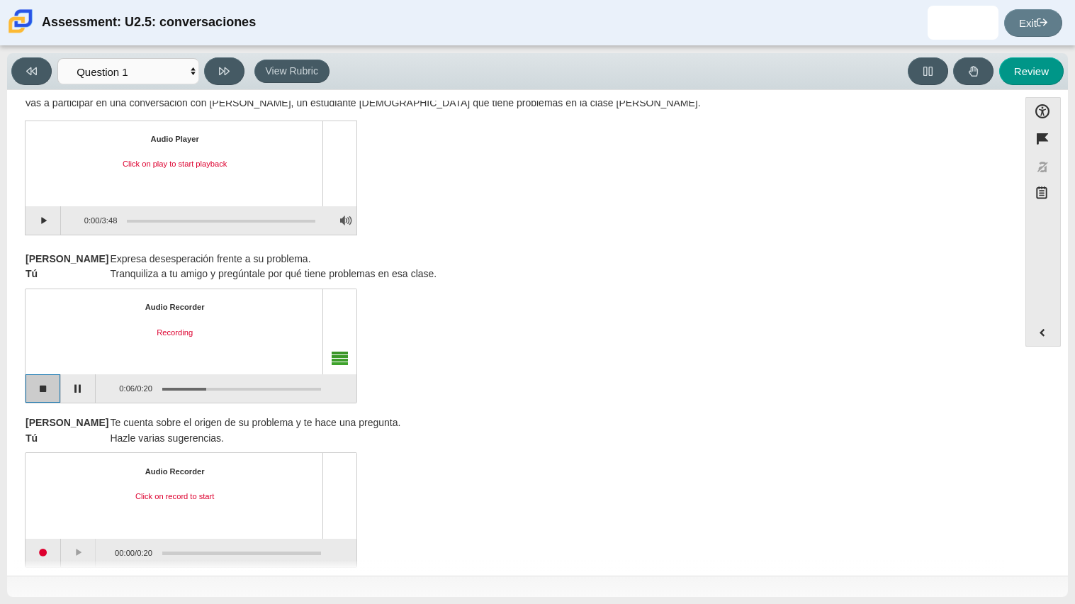
click at [47, 384] on button "Stop recording" at bounding box center [43, 388] width 35 height 28
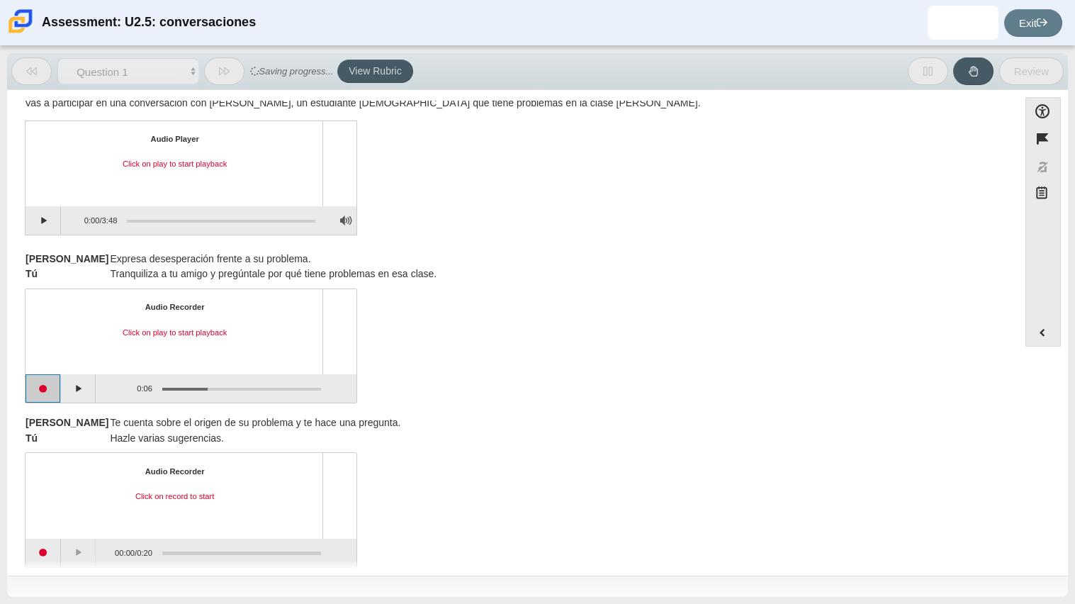
click at [47, 384] on button "Start recording" at bounding box center [43, 388] width 35 height 28
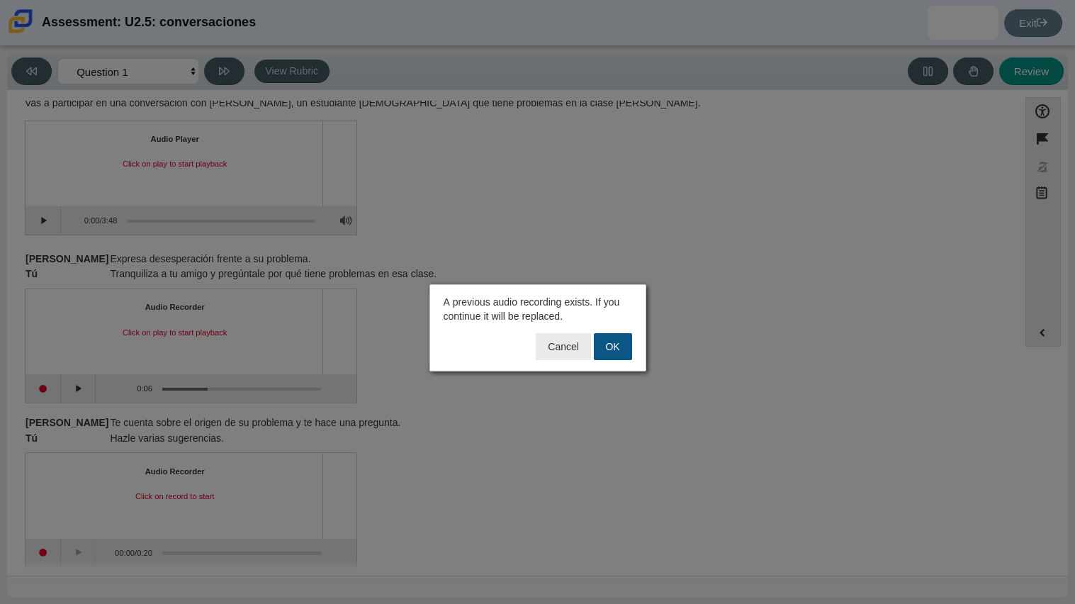
click at [617, 335] on button "OK" at bounding box center [613, 346] width 38 height 27
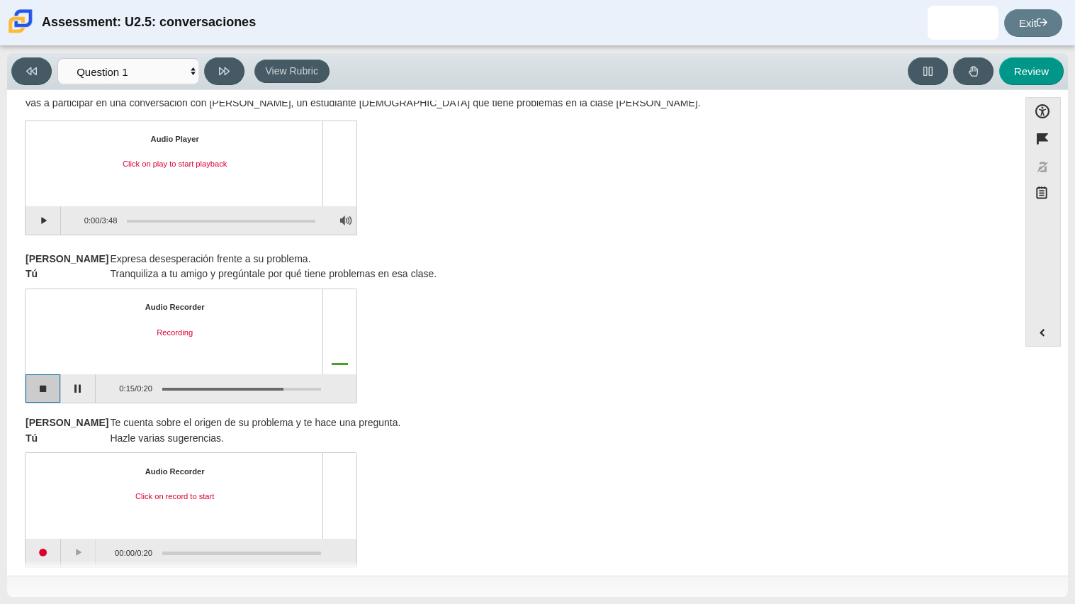
click at [33, 393] on button "Stop recording" at bounding box center [43, 388] width 35 height 28
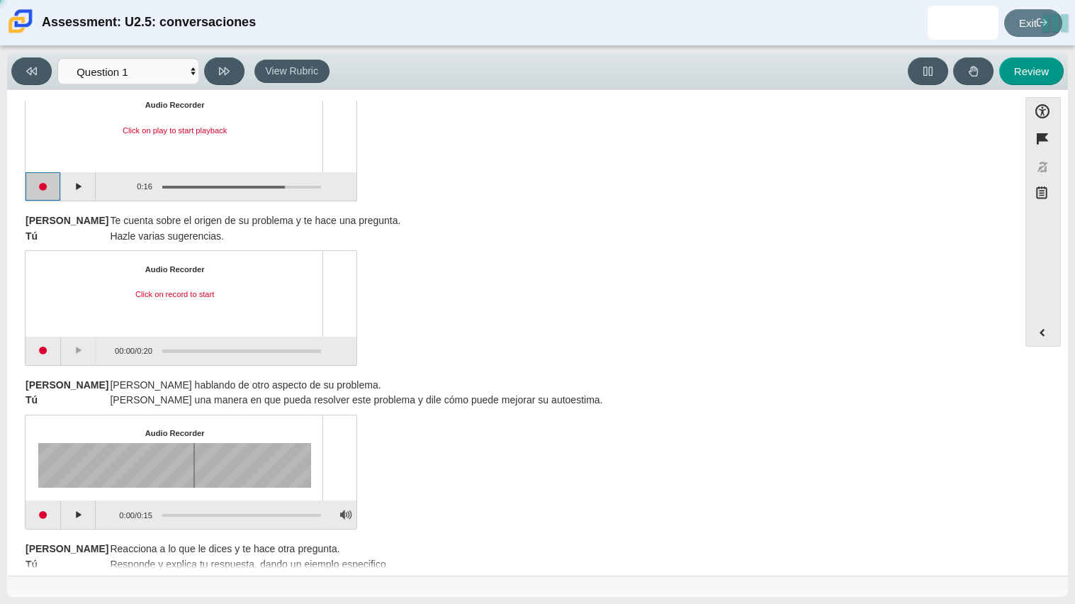
scroll to position [244, 0]
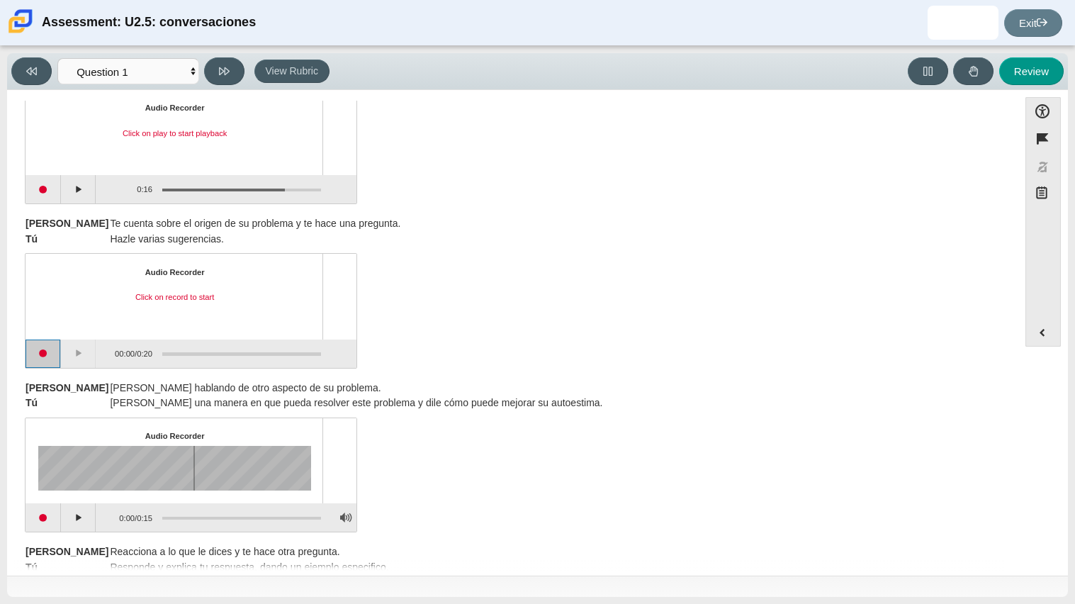
click at [33, 359] on button "Start recording" at bounding box center [43, 354] width 35 height 28
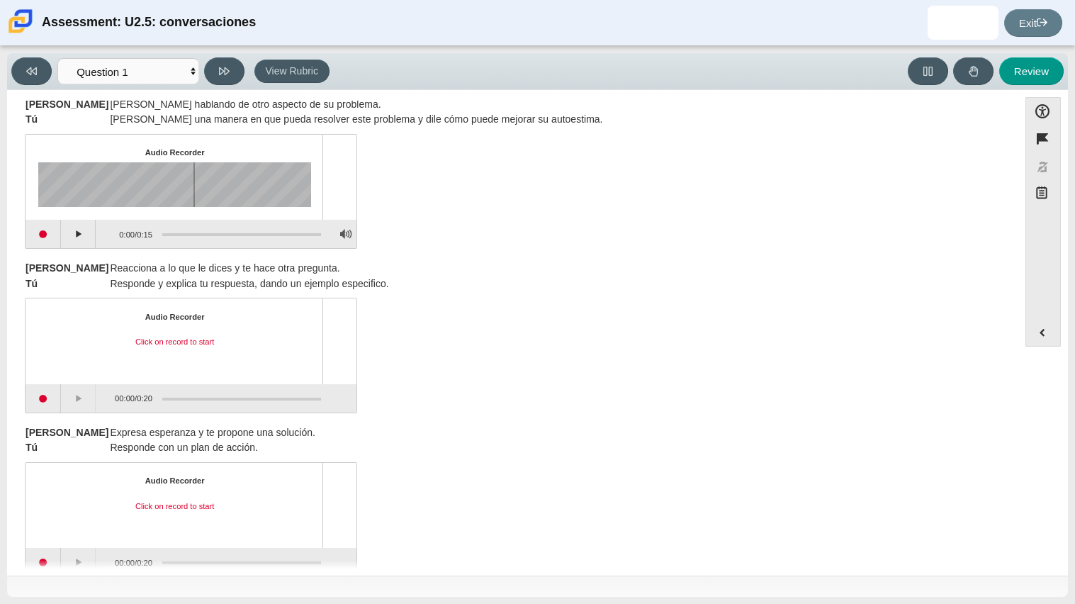
scroll to position [553, 0]
